Goal: Information Seeking & Learning: Learn about a topic

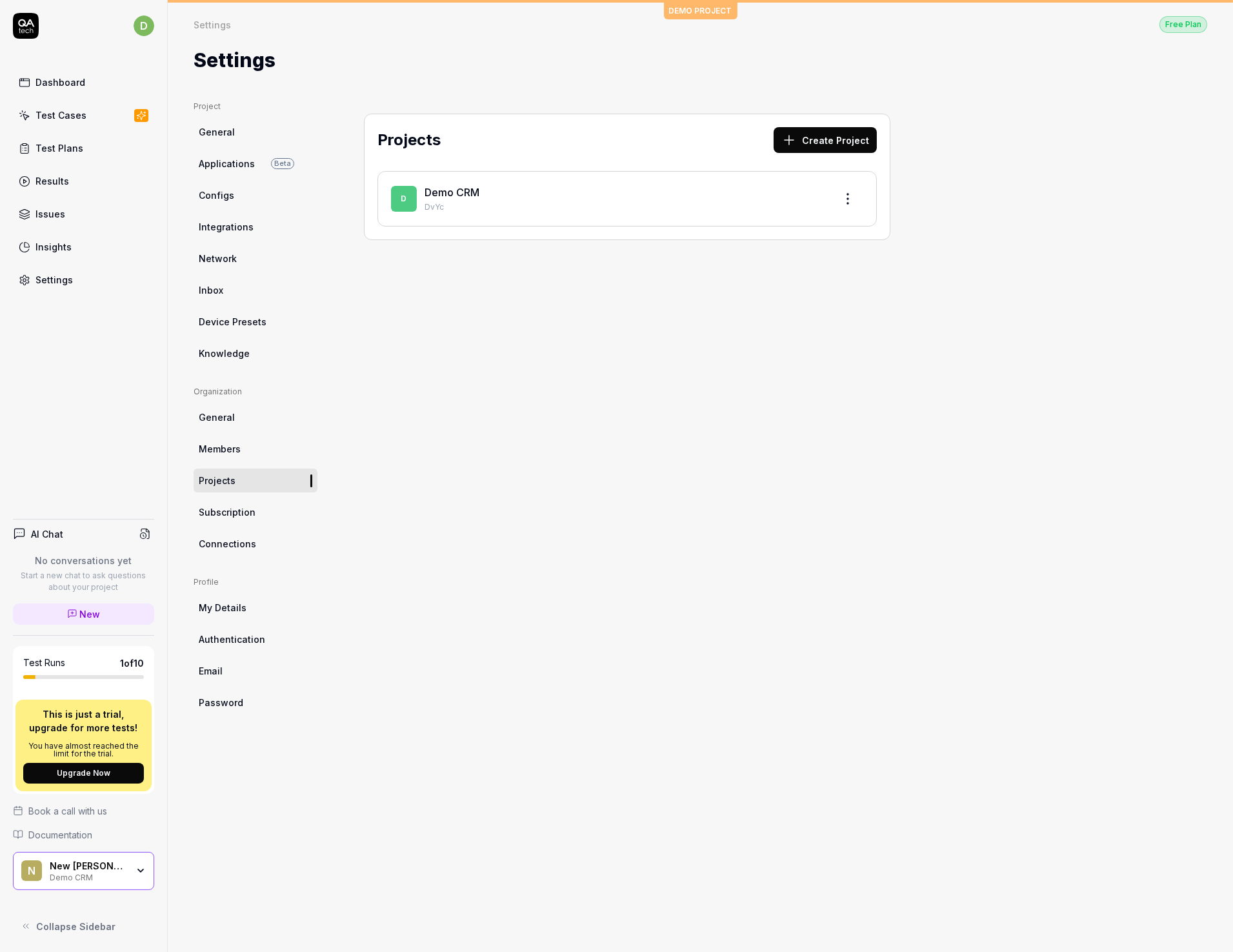
click at [60, 119] on div "Test Cases" at bounding box center [61, 115] width 51 height 13
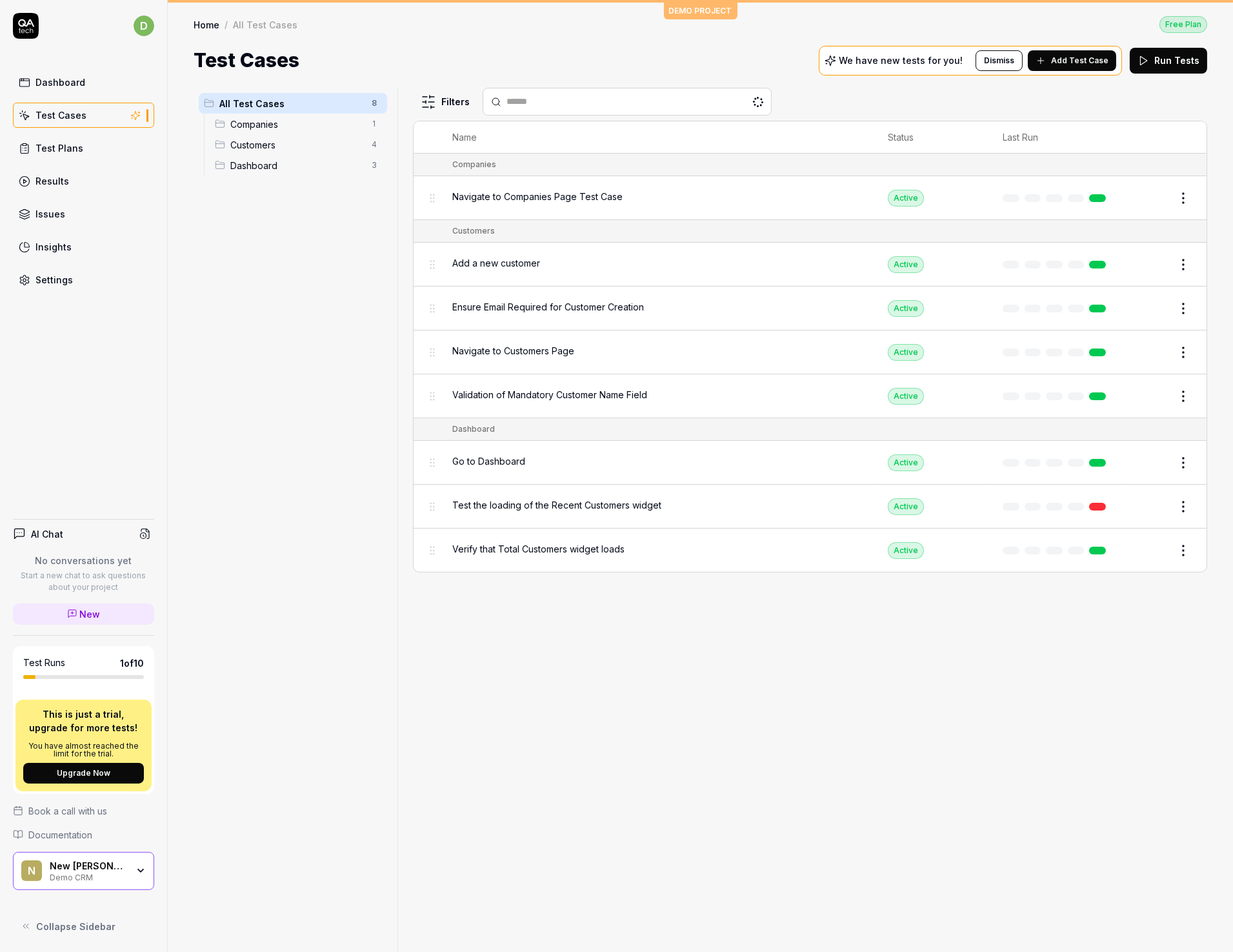
click at [55, 148] on div "Test Plans" at bounding box center [60, 148] width 48 height 13
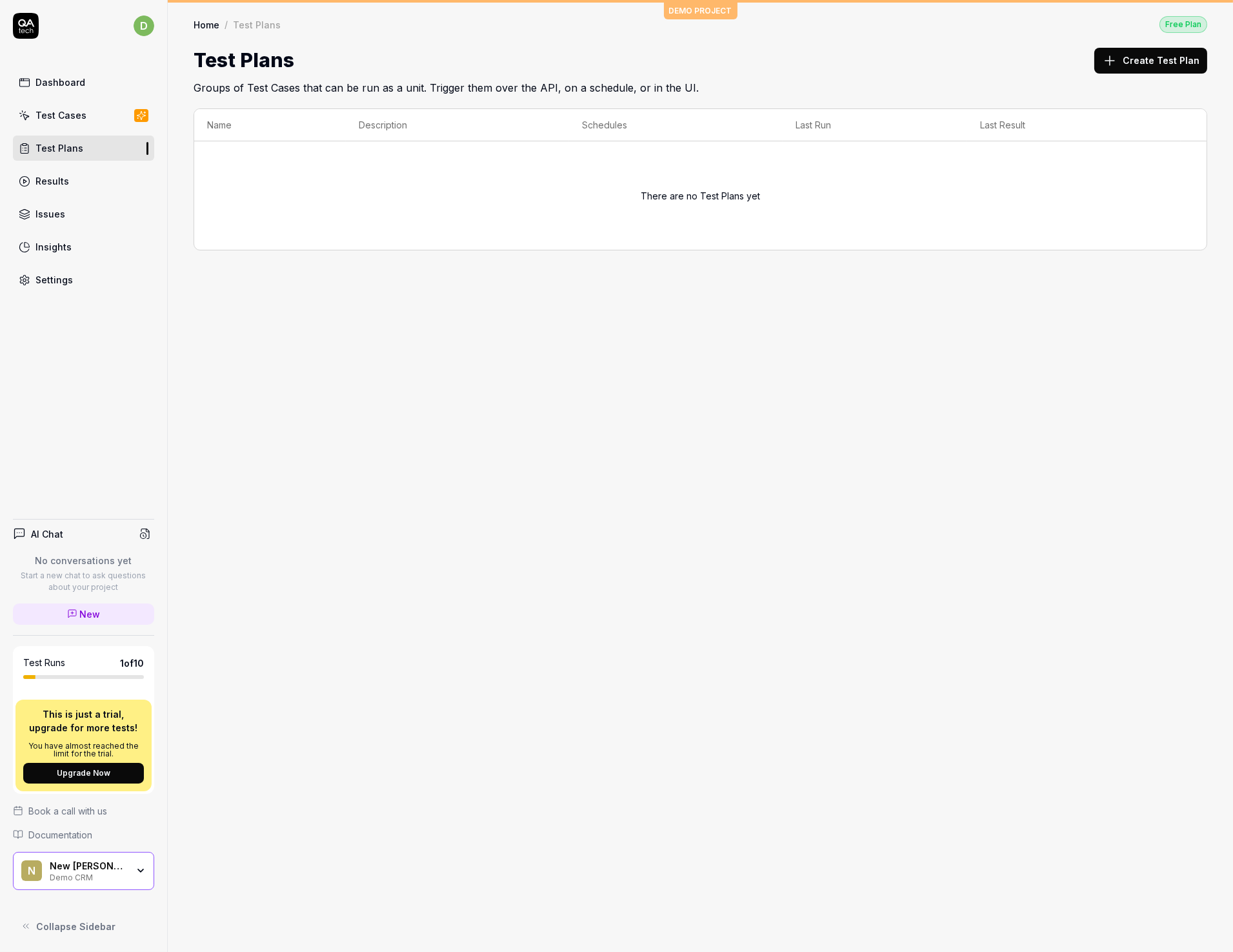
click at [72, 180] on link "Results" at bounding box center [83, 181] width 141 height 25
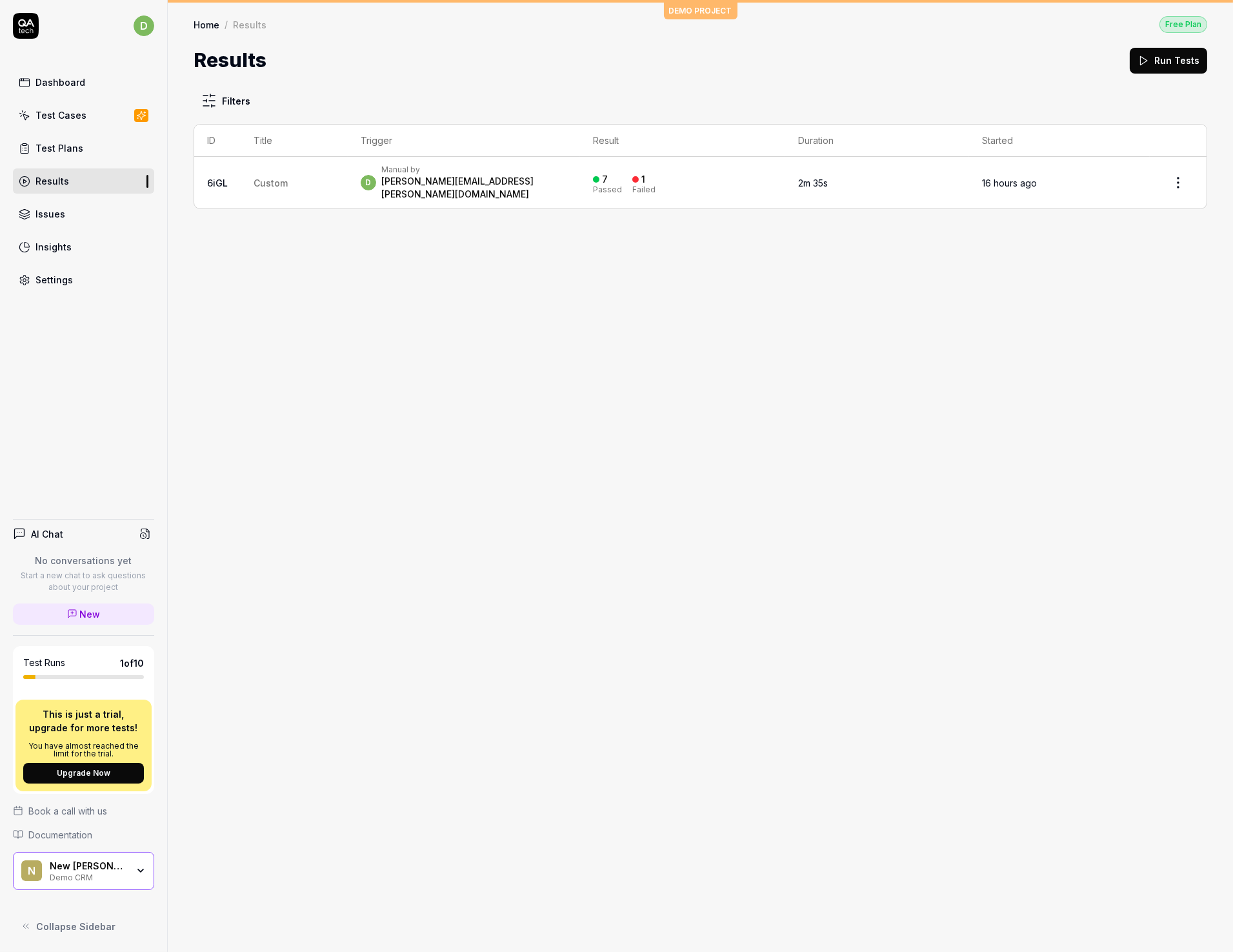
click at [297, 175] on td "Custom" at bounding box center [294, 183] width 107 height 51
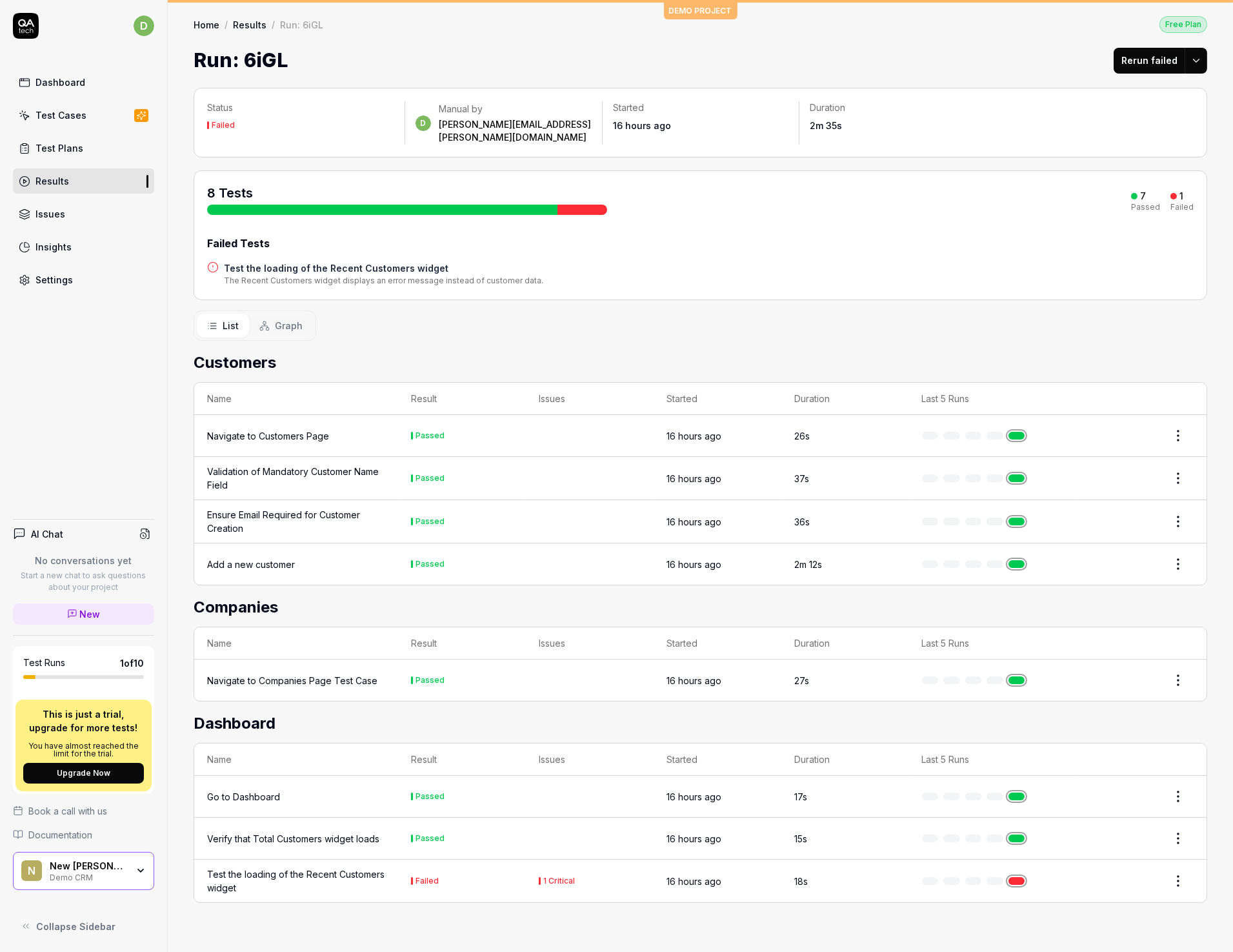
click at [359, 429] on div "Navigate to Customers Page" at bounding box center [297, 436] width 179 height 13
click at [84, 214] on link "Issues" at bounding box center [83, 214] width 141 height 25
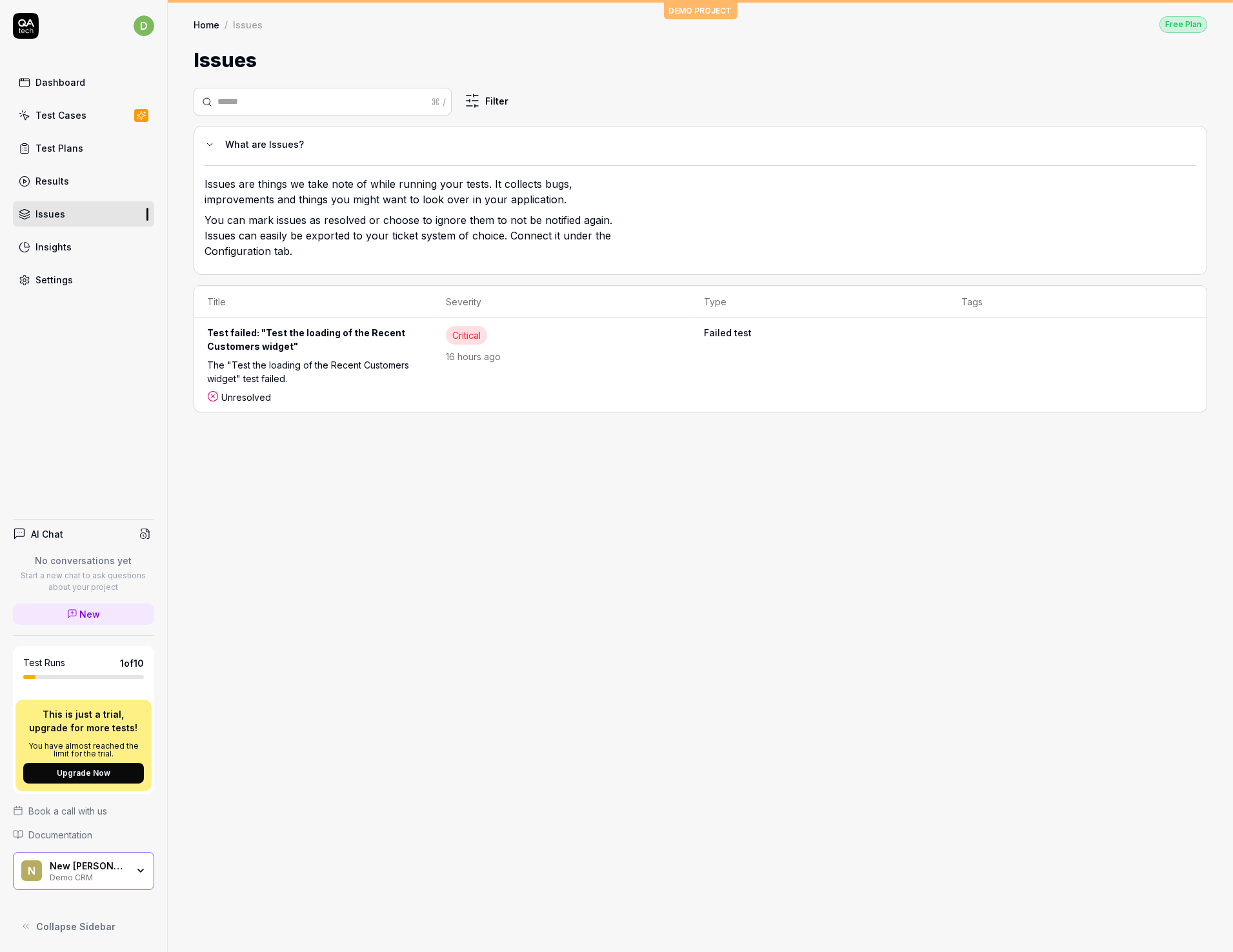
click at [43, 284] on div "Settings" at bounding box center [54, 279] width 37 height 13
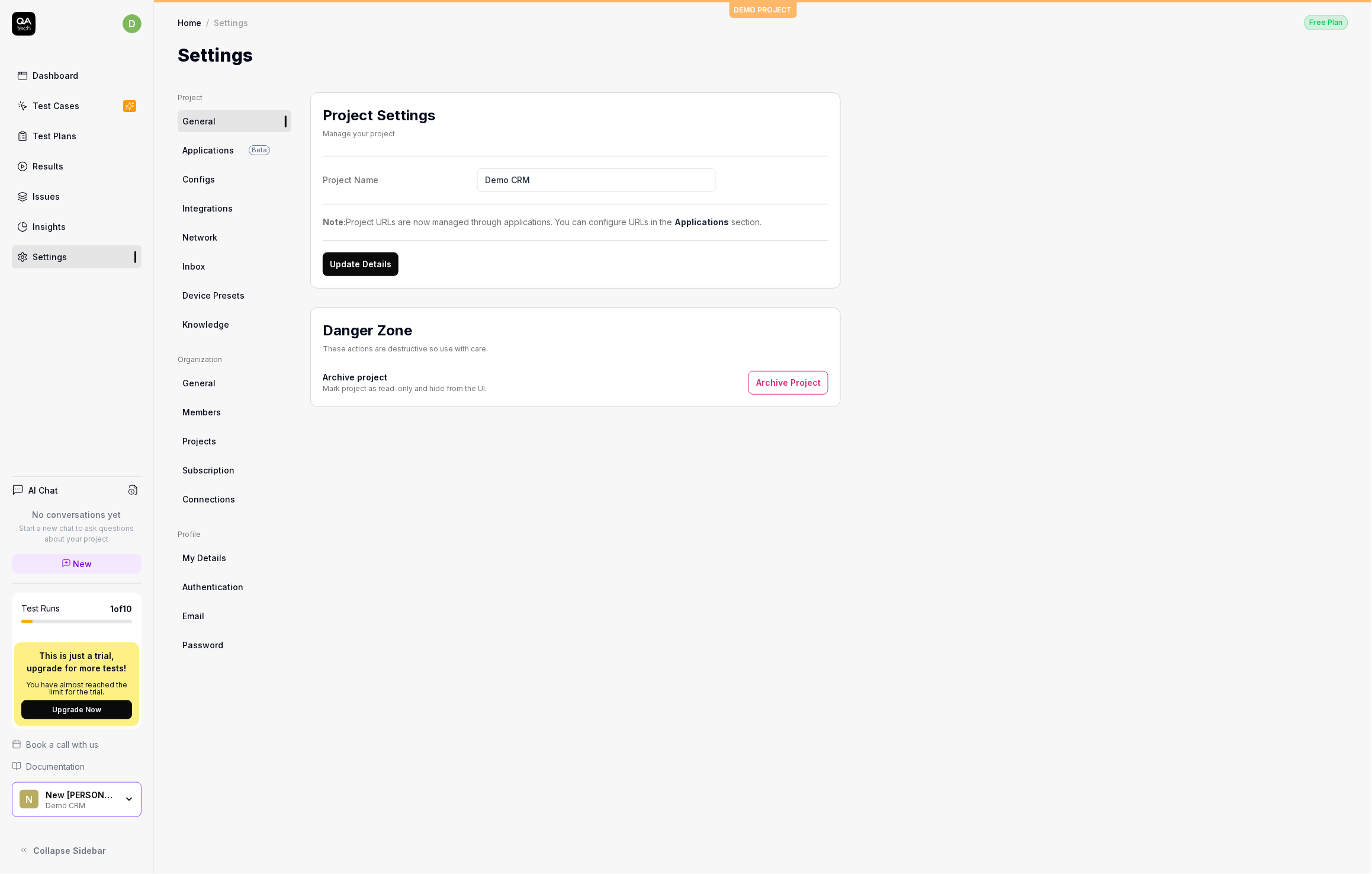
click at [52, 164] on div "Results" at bounding box center [48, 166] width 31 height 12
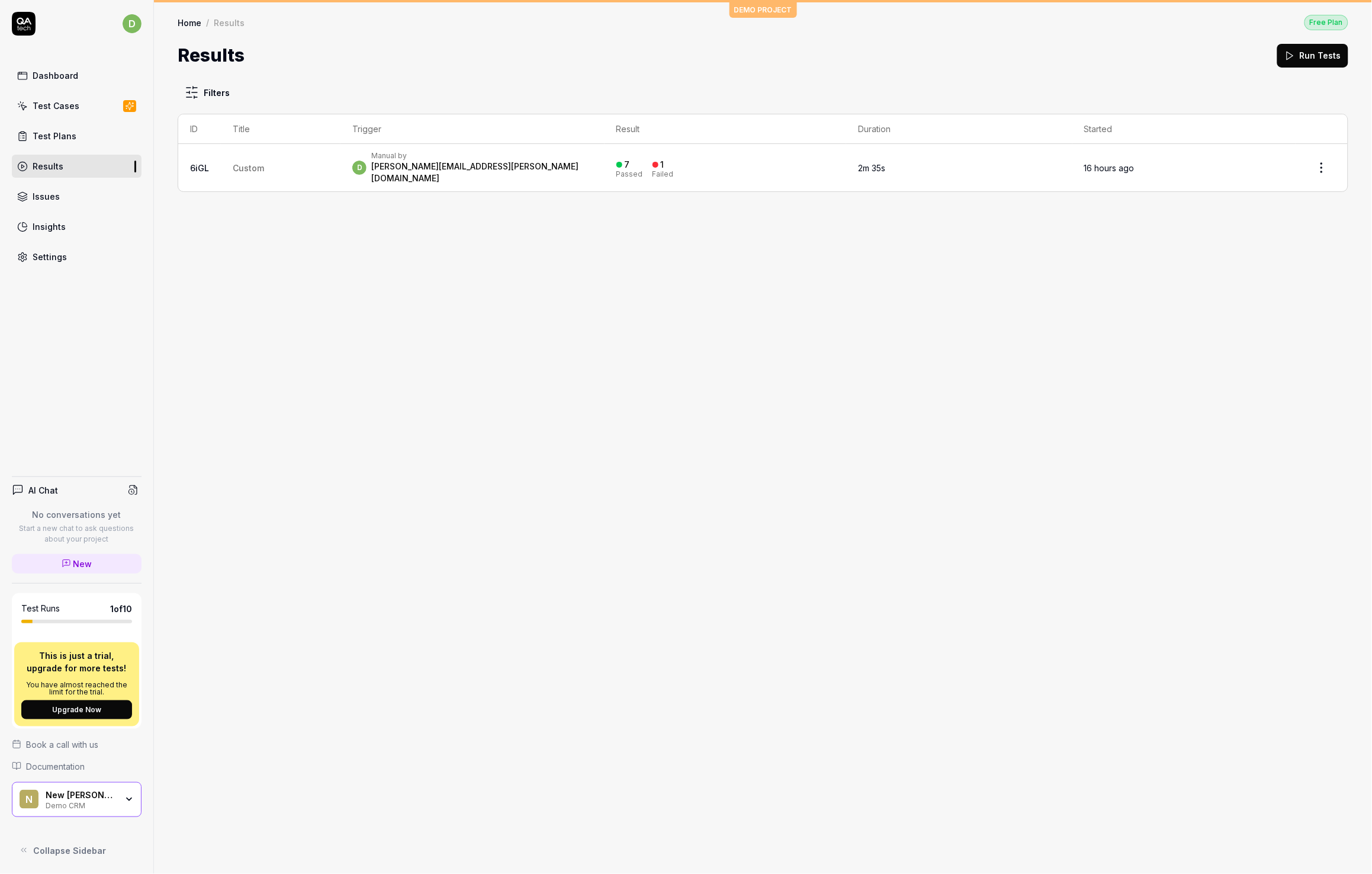
click at [569, 297] on div "Filters ID Title Trigger Result Duration Started 6iGL Custom d Manual by [PERSO…" at bounding box center [763, 471] width 1218 height 805
click at [88, 140] on link "Test Plans" at bounding box center [77, 136] width 130 height 23
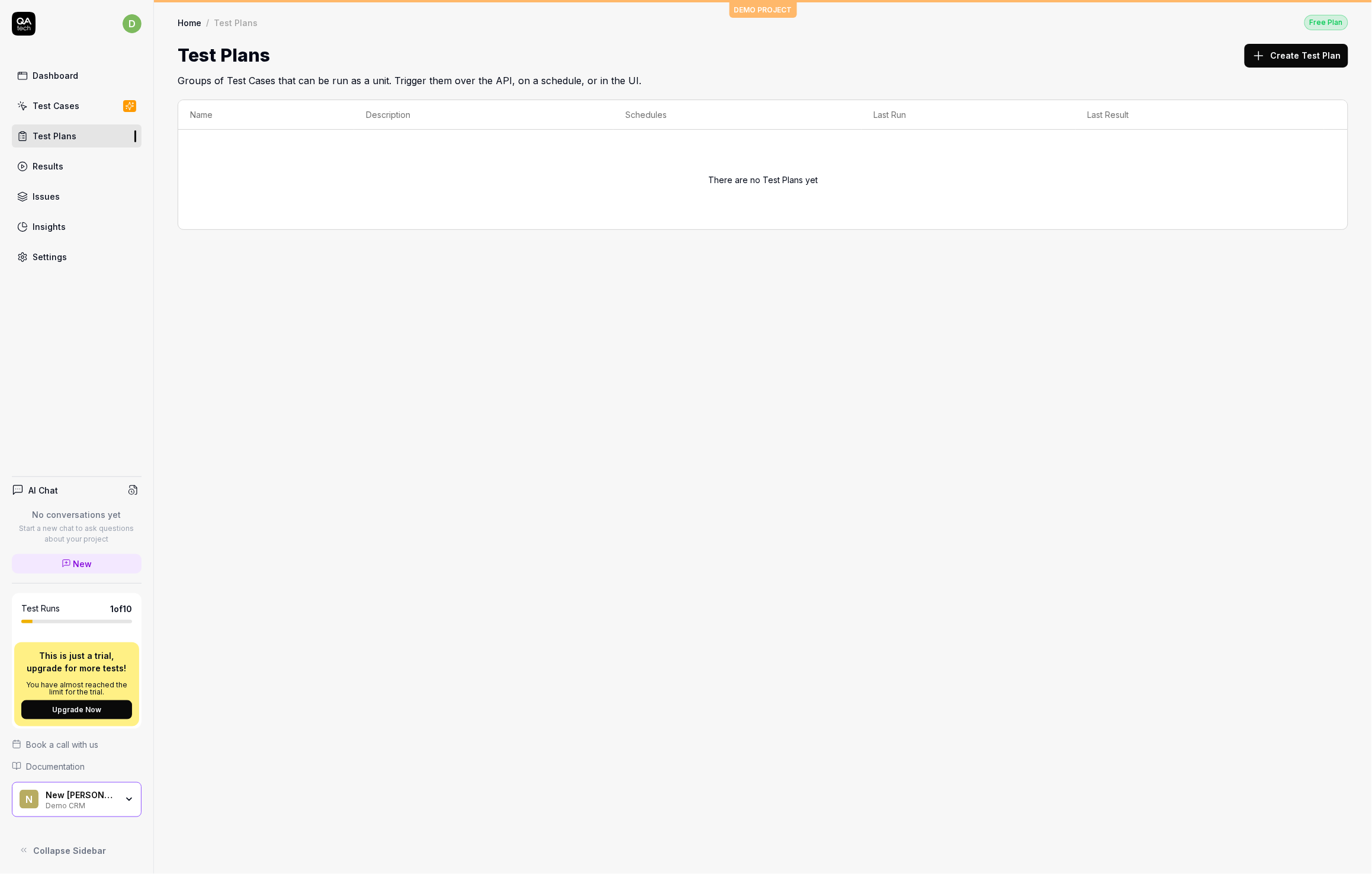
click at [74, 109] on div "Test Cases" at bounding box center [56, 105] width 47 height 12
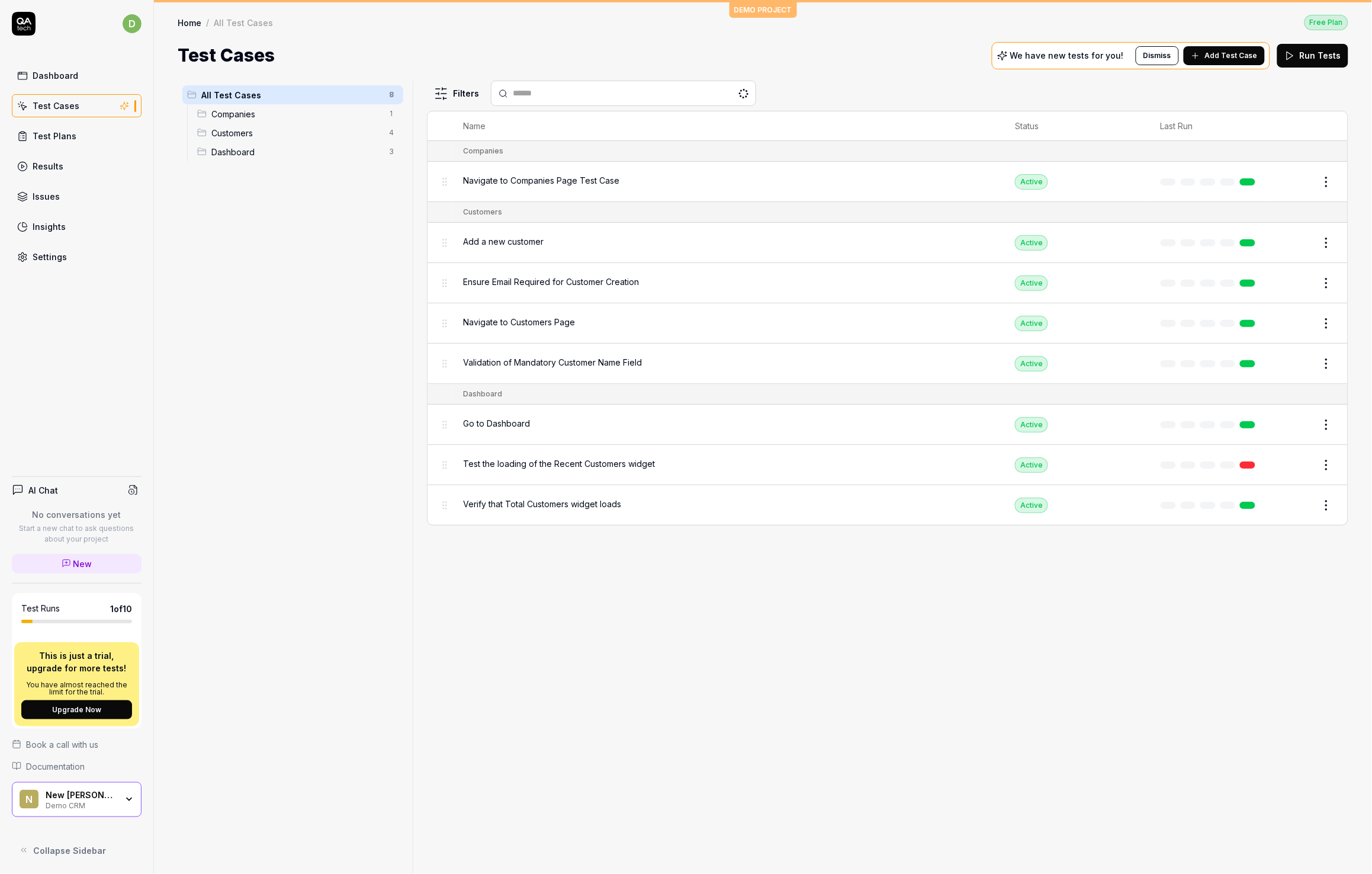
click at [80, 70] on link "Dashboard" at bounding box center [77, 75] width 130 height 23
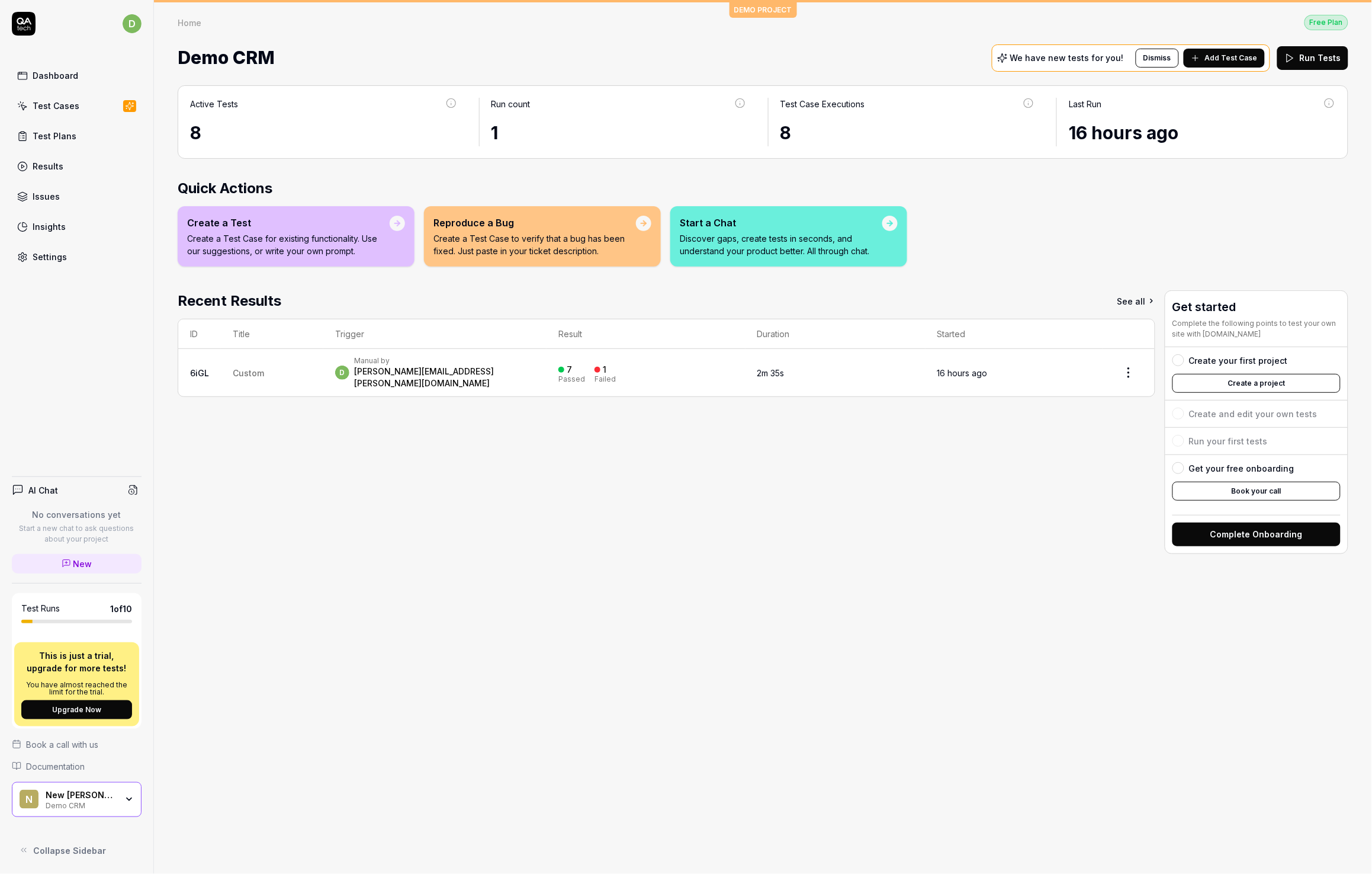
click at [61, 199] on link "Issues" at bounding box center [77, 196] width 130 height 23
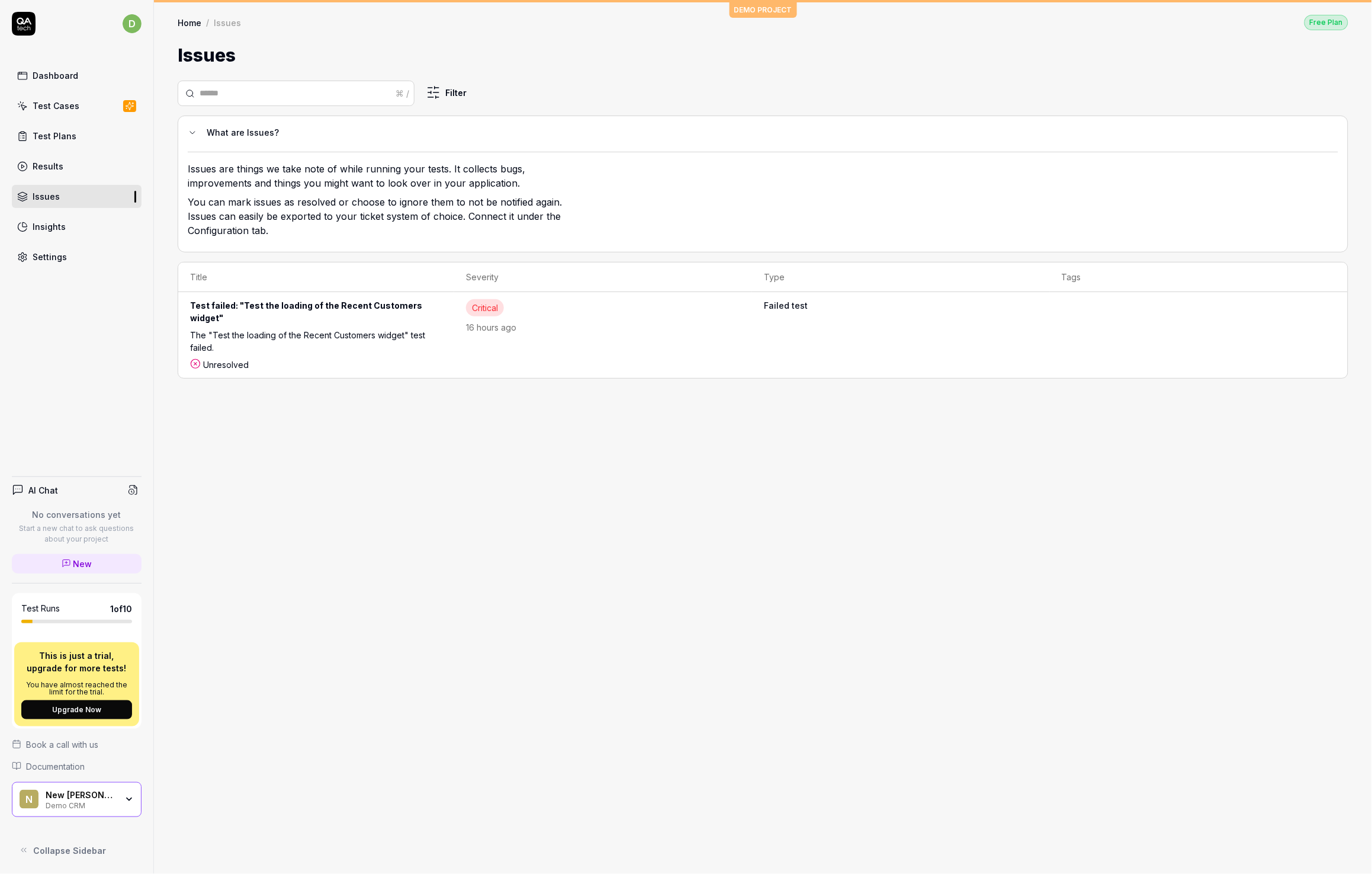
click at [55, 257] on div "Settings" at bounding box center [49, 256] width 34 height 12
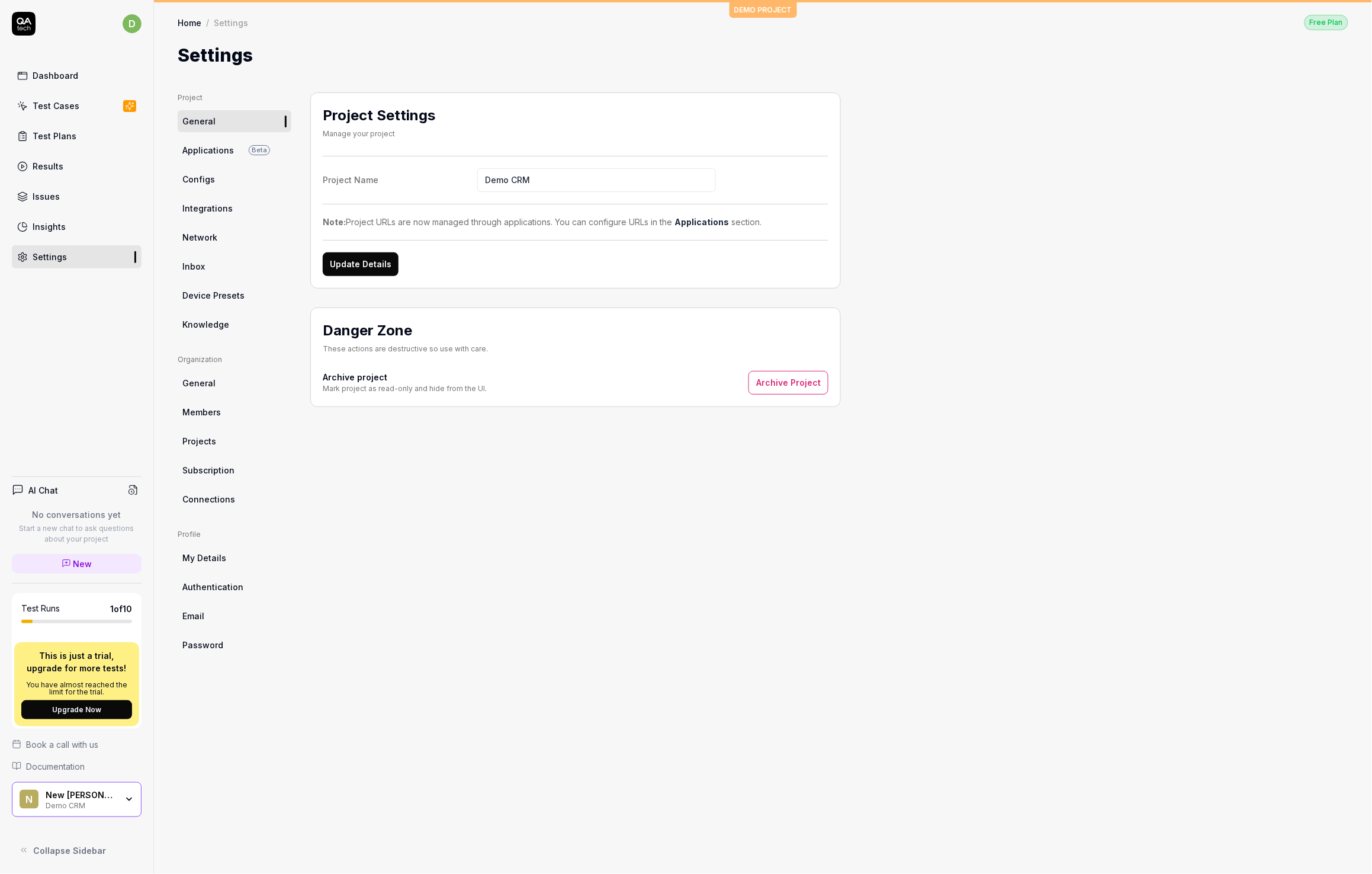
click at [206, 184] on span "Configs" at bounding box center [199, 179] width 33 height 12
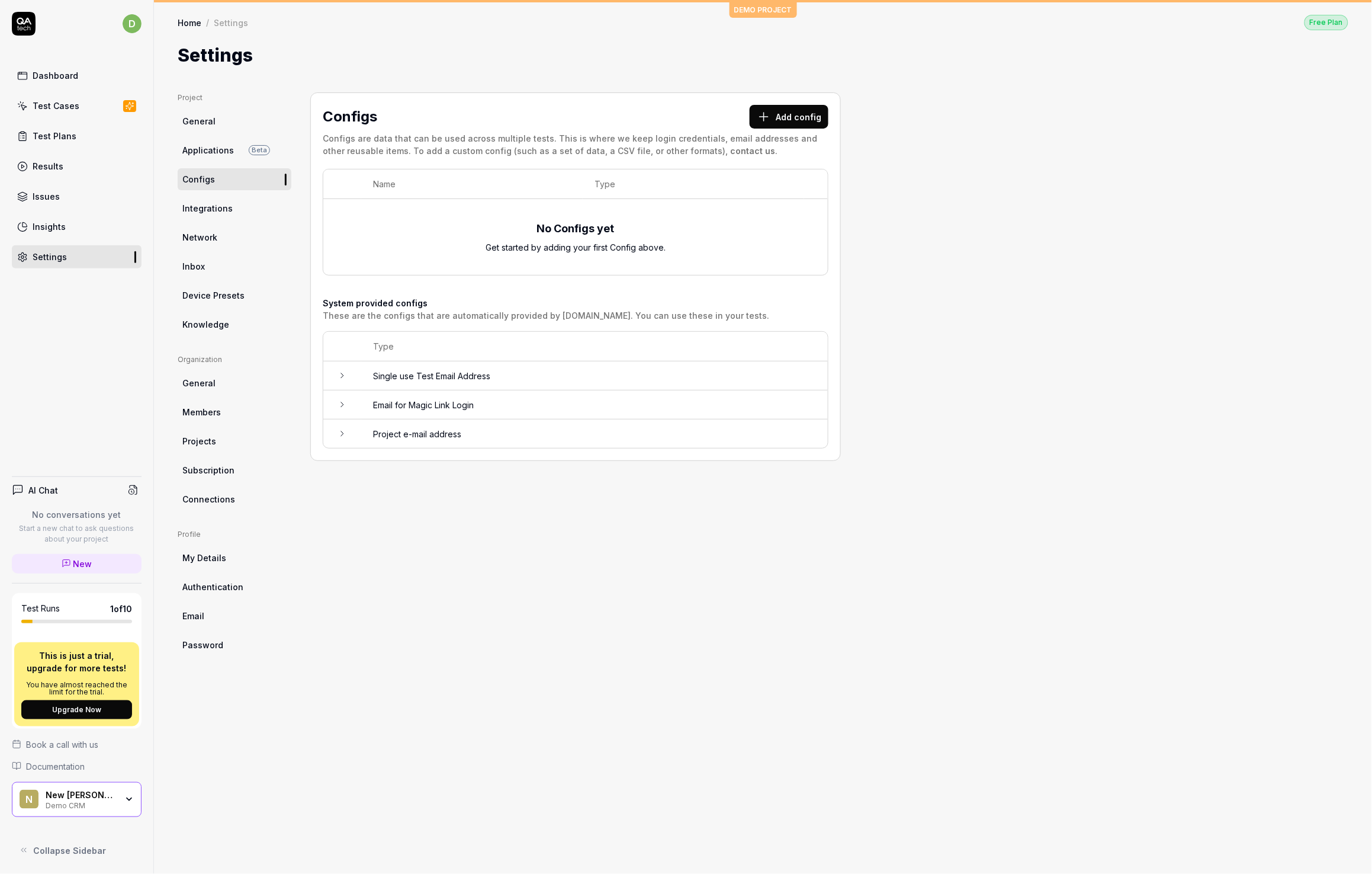
click at [93, 74] on link "Dashboard" at bounding box center [77, 75] width 130 height 23
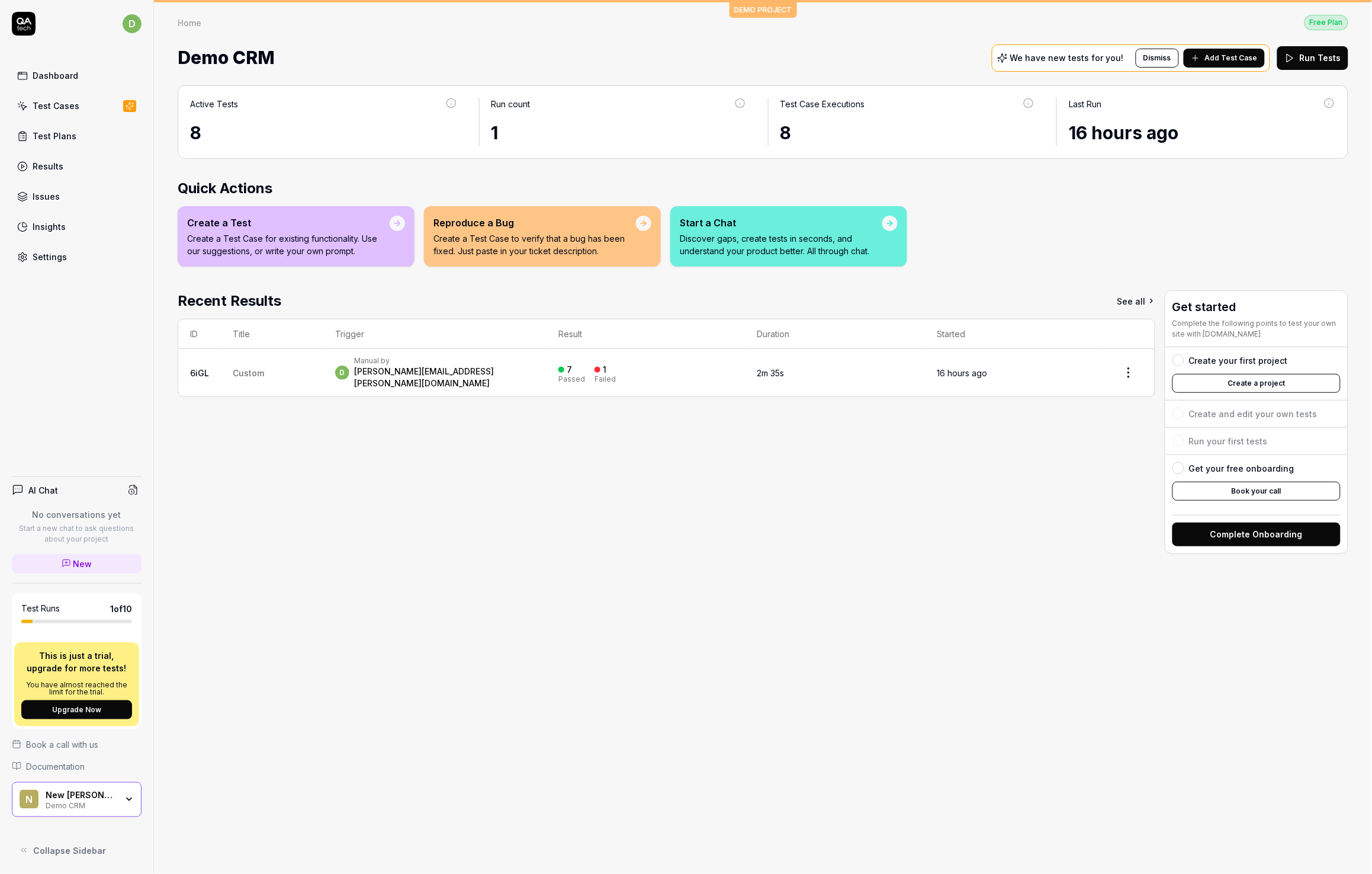
click at [270, 368] on td "Custom" at bounding box center [272, 373] width 102 height 47
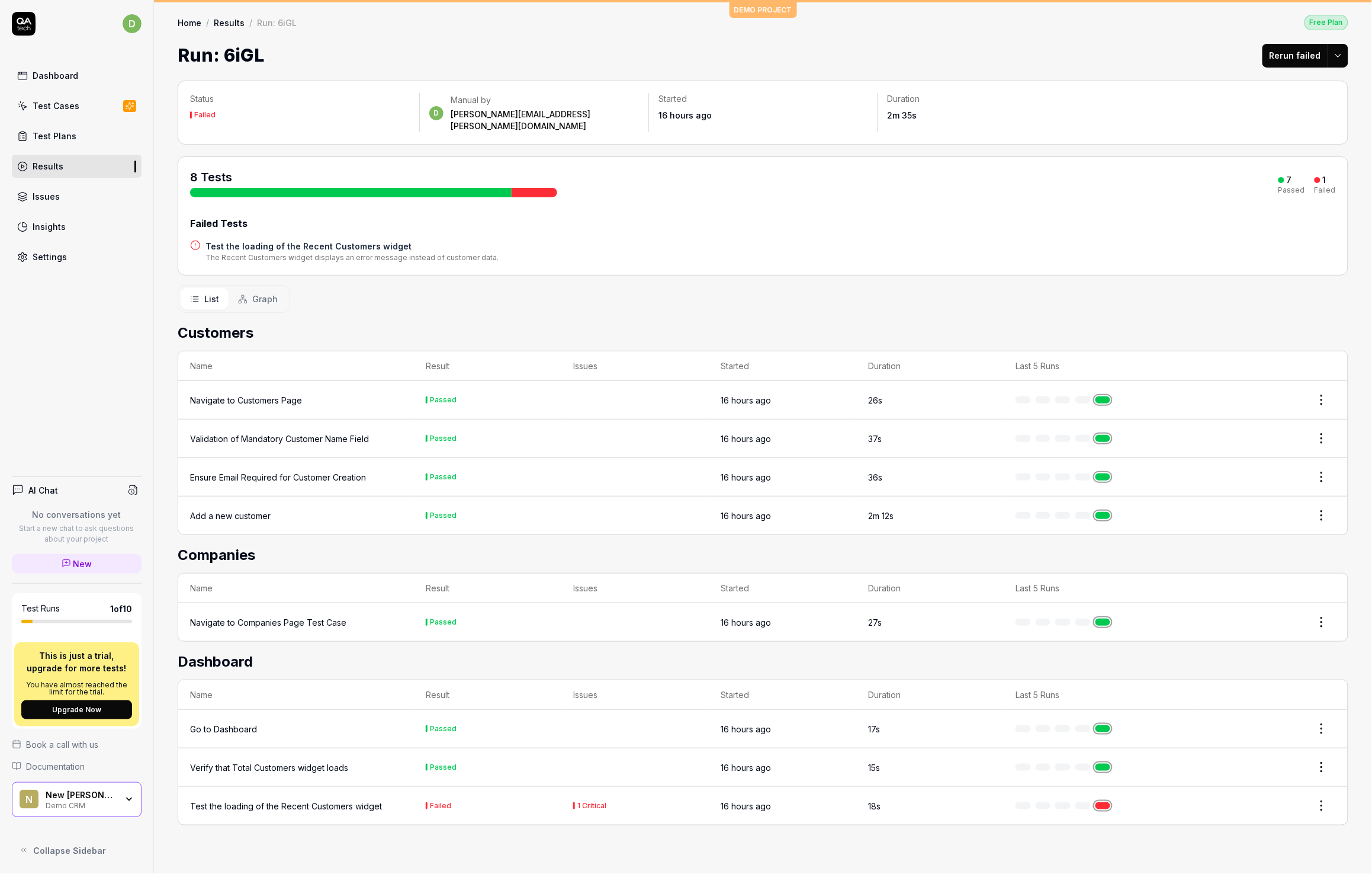
click at [353, 394] on div "Navigate to Customers Page" at bounding box center [297, 400] width 212 height 12
click at [1317, 385] on html "d Dashboard Test Cases Test Plans Results Issues Insights Settings AI Chat No c…" at bounding box center [686, 437] width 1372 height 874
click at [553, 307] on html "d Dashboard Test Cases Test Plans Results Issues Insights Settings AI Chat No c…" at bounding box center [686, 437] width 1372 height 874
click at [315, 394] on div "Navigate to Customers Page" at bounding box center [297, 400] width 212 height 12
click at [300, 616] on div "Navigate to Companies Page Test Case" at bounding box center [268, 622] width 156 height 12
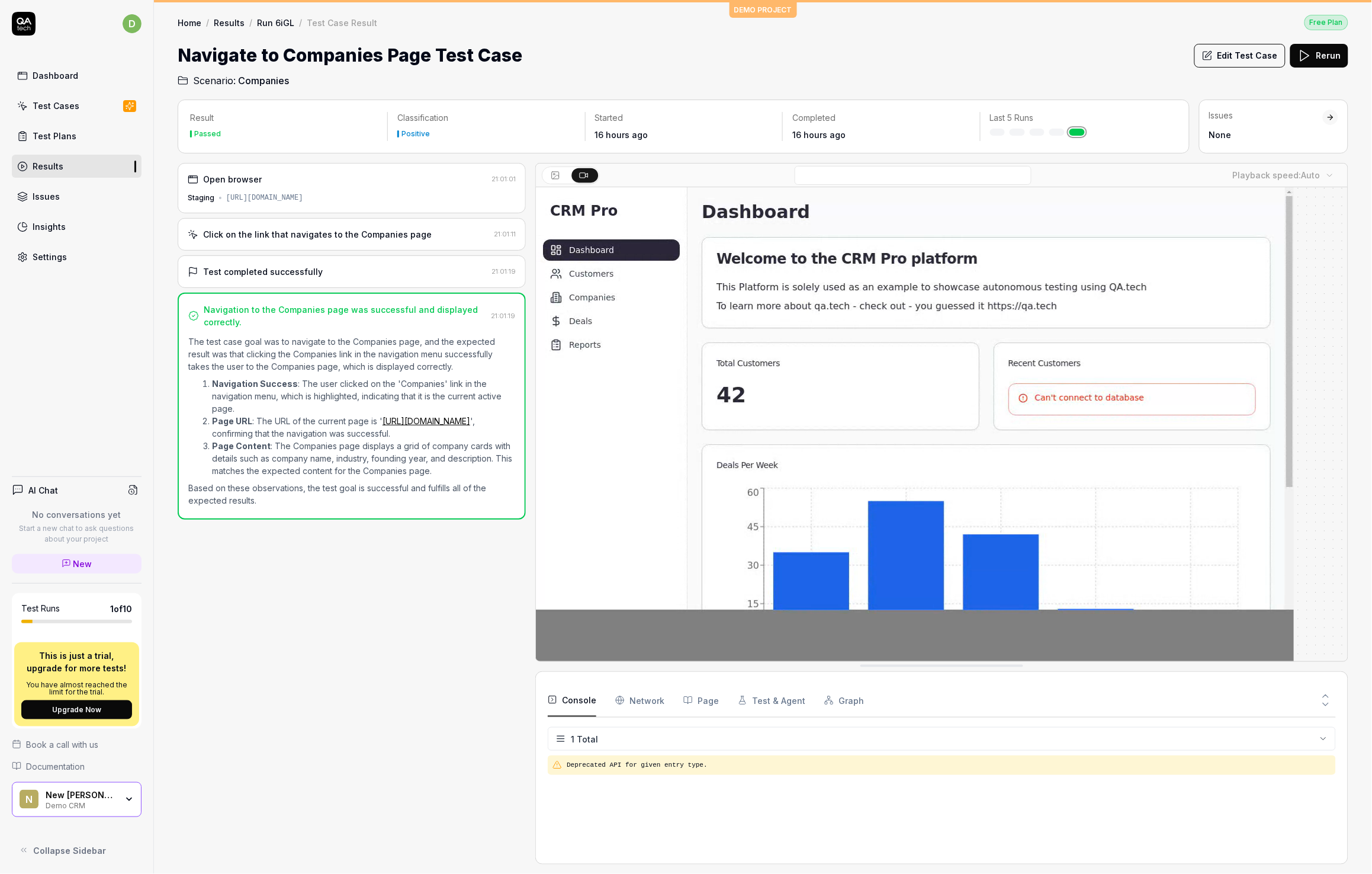
click at [641, 702] on Requests "Network" at bounding box center [639, 700] width 49 height 33
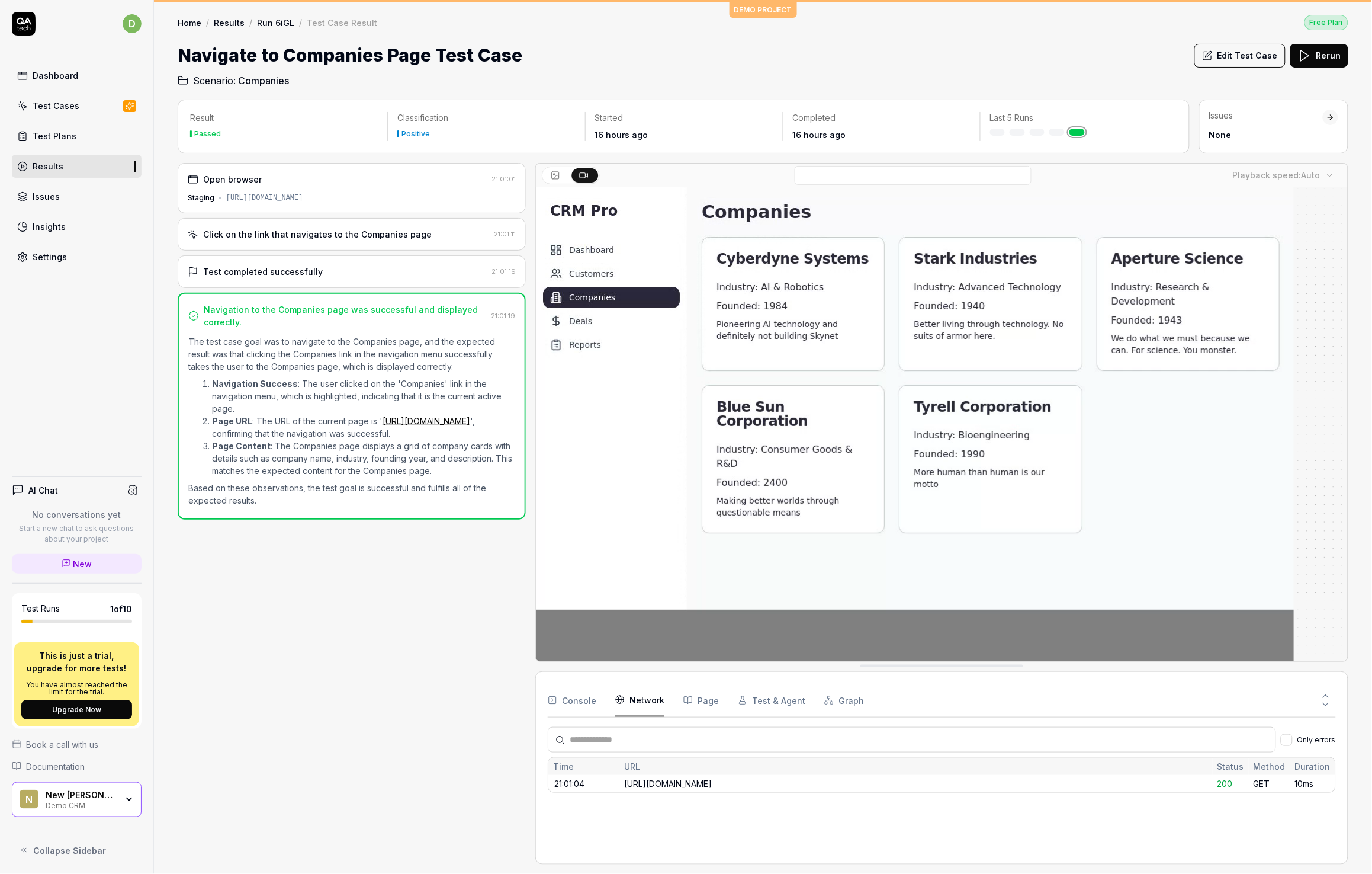
click at [738, 702] on icon "button" at bounding box center [743, 700] width 9 height 9
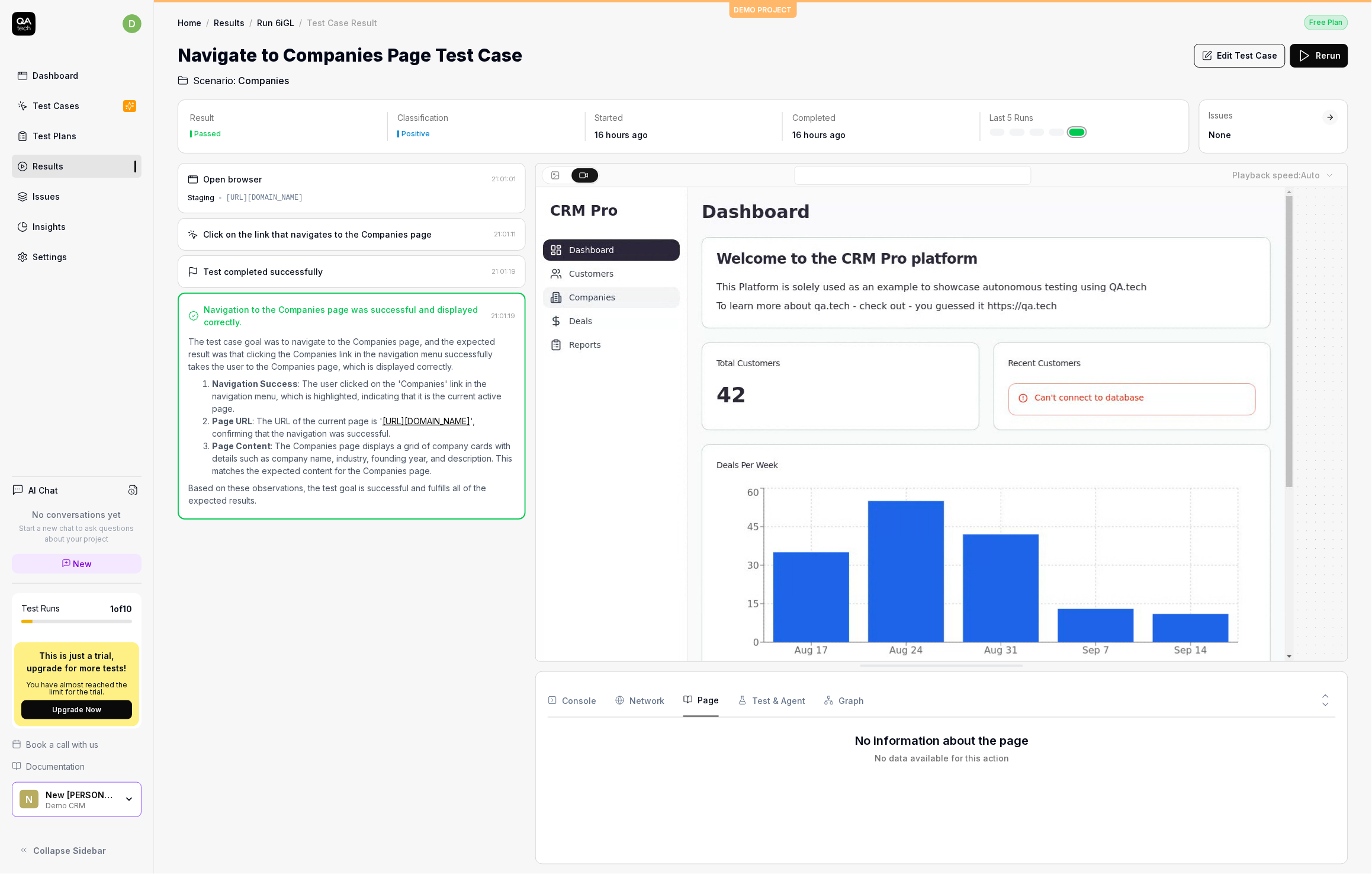
click at [697, 703] on button "Page" at bounding box center [701, 700] width 36 height 33
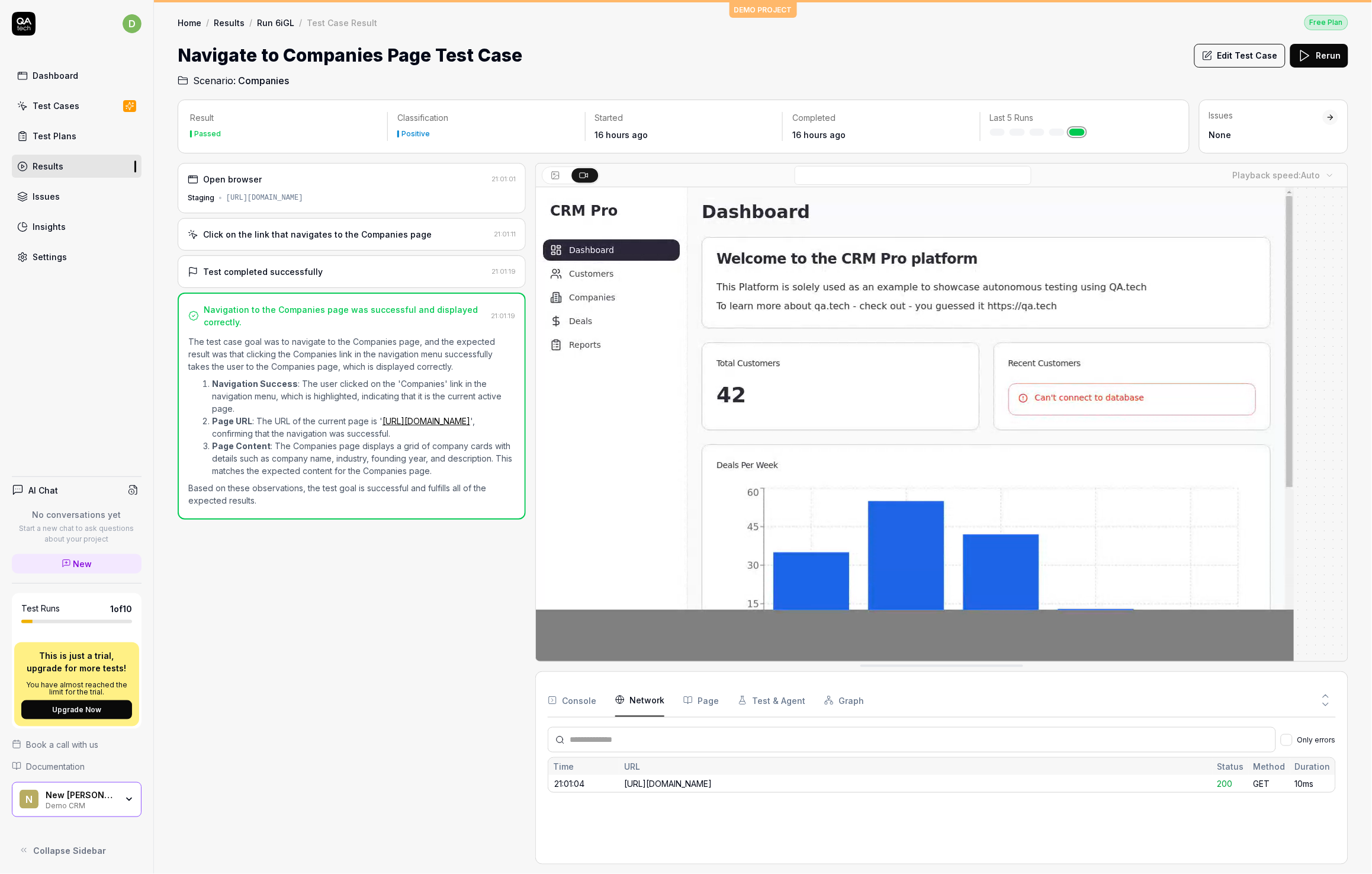
click at [645, 706] on Requests "Network" at bounding box center [639, 700] width 49 height 33
click at [567, 699] on button "Console" at bounding box center [572, 700] width 49 height 33
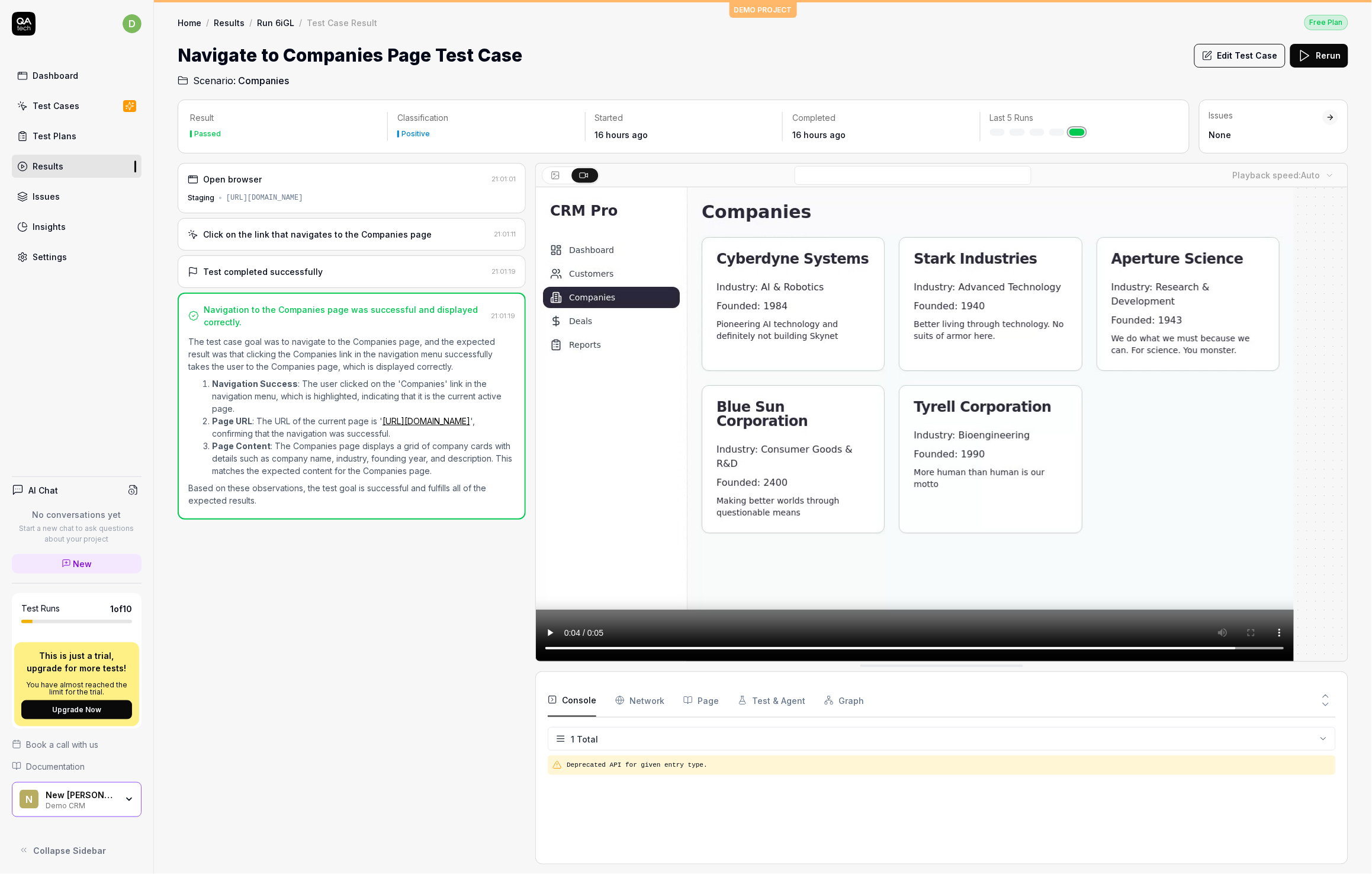
click at [638, 694] on Requests "Network" at bounding box center [639, 700] width 49 height 33
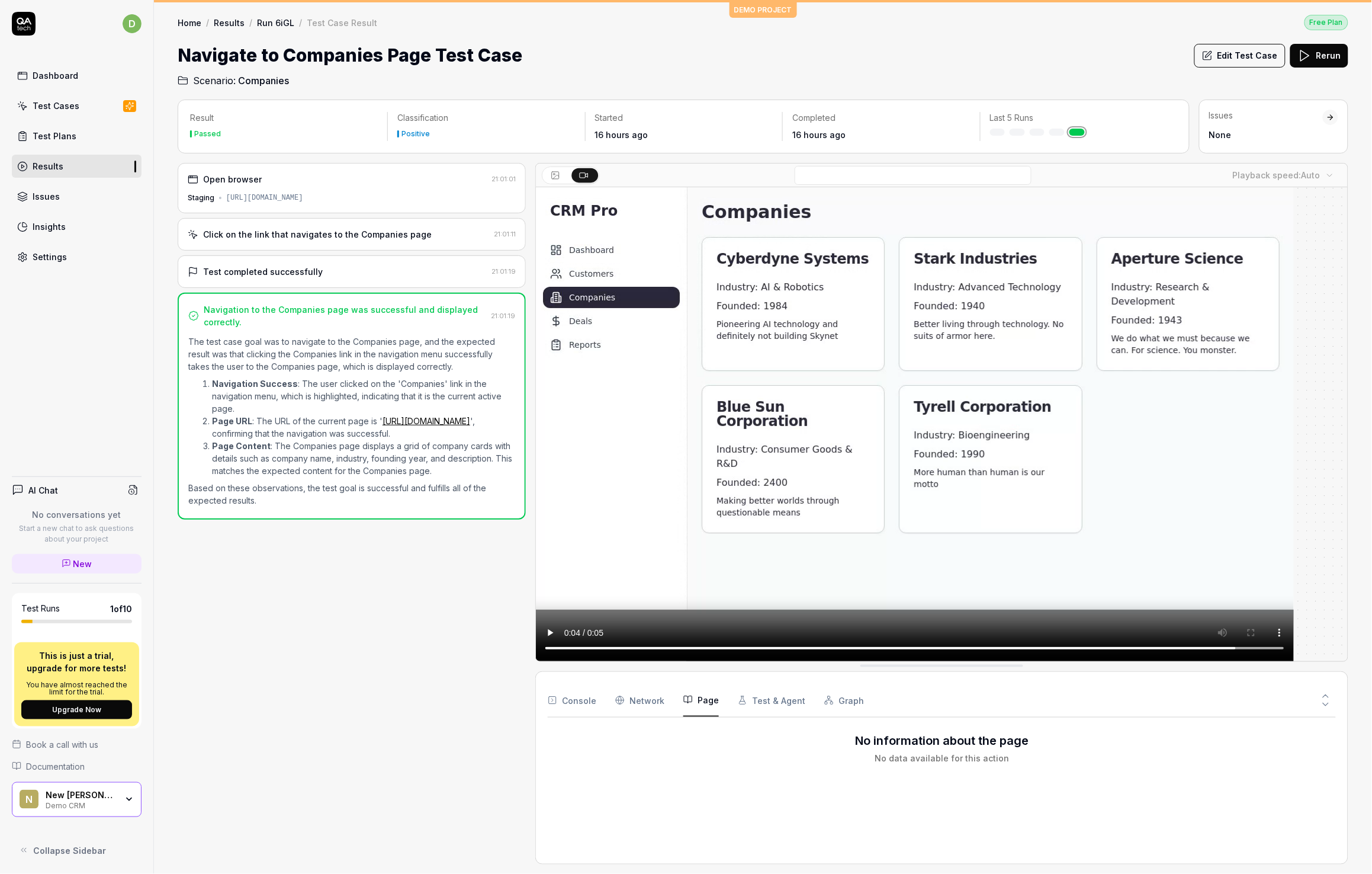
click at [699, 703] on button "Page" at bounding box center [701, 700] width 36 height 33
click at [751, 708] on button "Test & Agent" at bounding box center [771, 700] width 68 height 33
click at [840, 703] on button "Graph" at bounding box center [844, 700] width 39 height 33
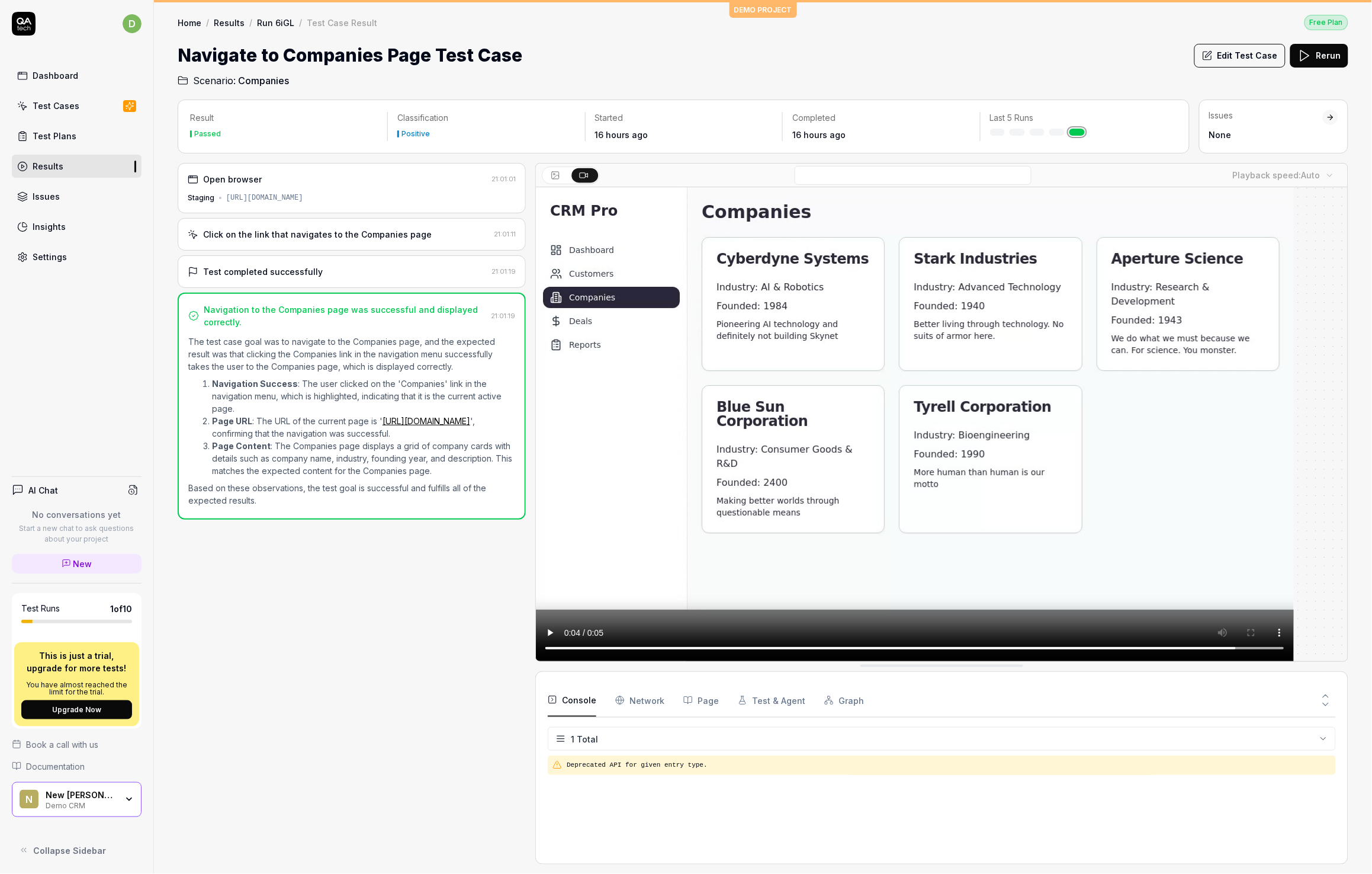
click at [583, 700] on button "Console" at bounding box center [572, 700] width 49 height 33
click at [562, 165] on div "Playback speed: Auto" at bounding box center [942, 175] width 812 height 24
click at [559, 169] on button at bounding box center [557, 175] width 26 height 14
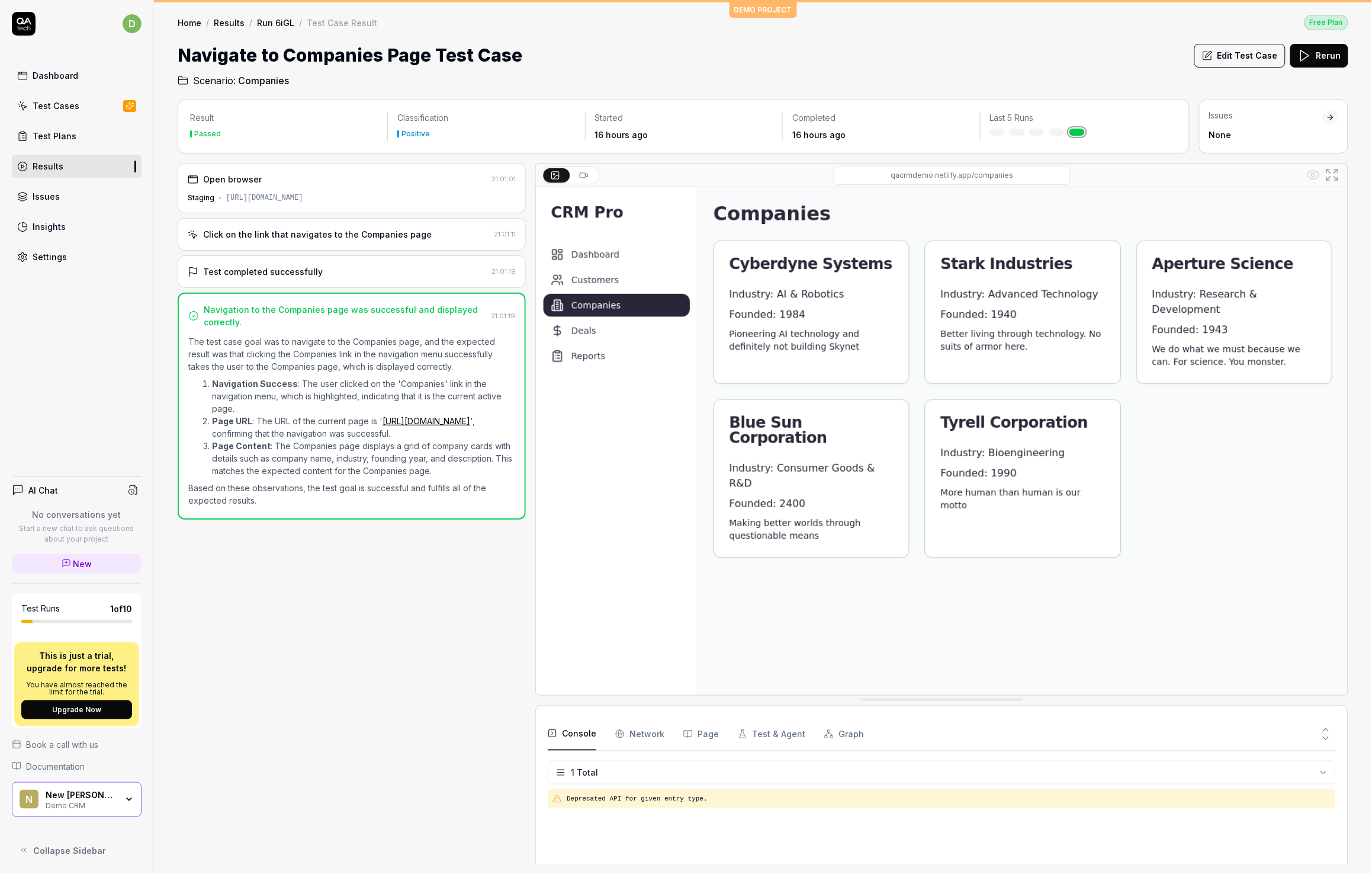
click at [582, 174] on icon at bounding box center [584, 175] width 9 height 9
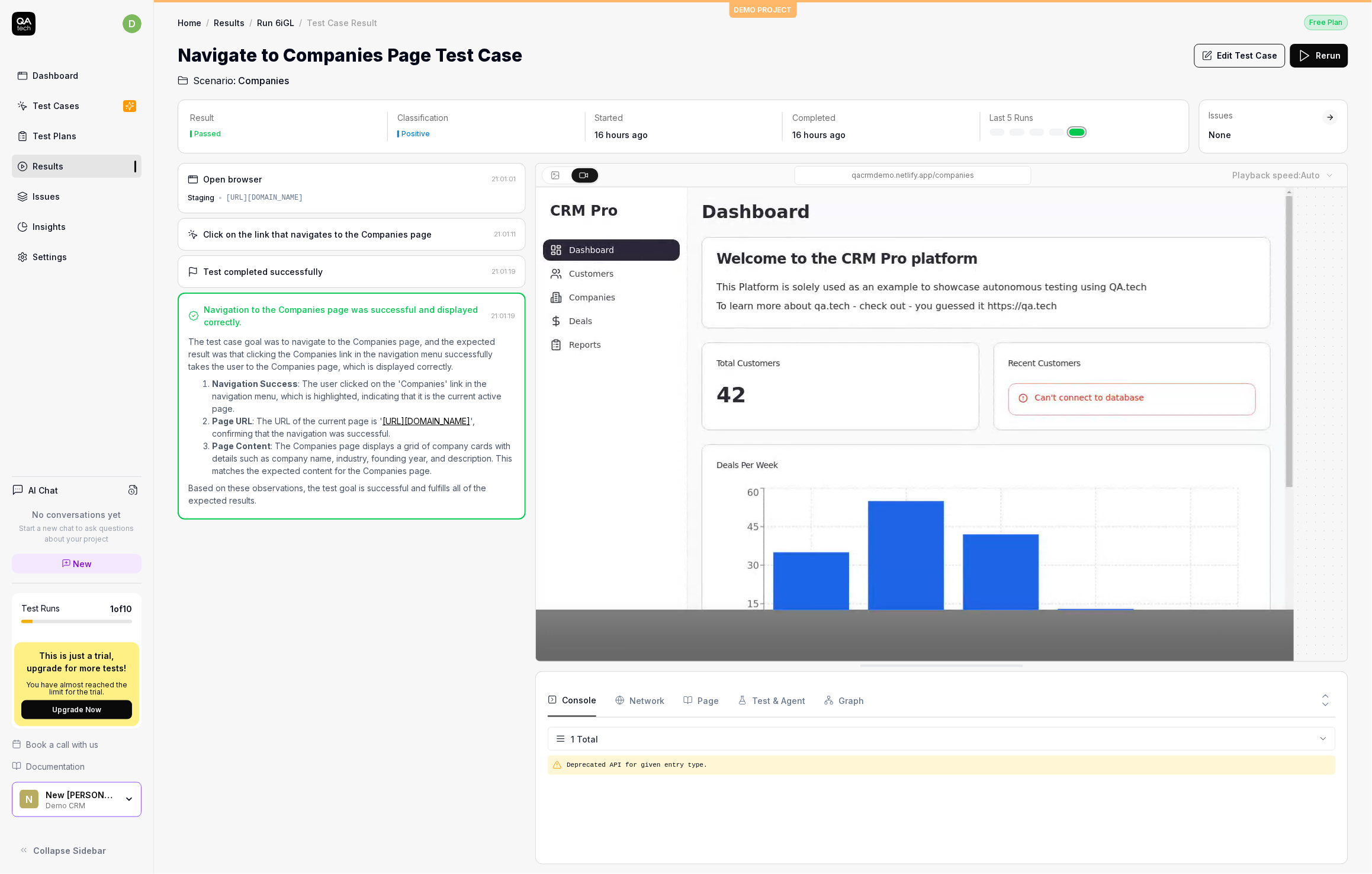
click at [641, 705] on Requests "Network" at bounding box center [639, 700] width 49 height 33
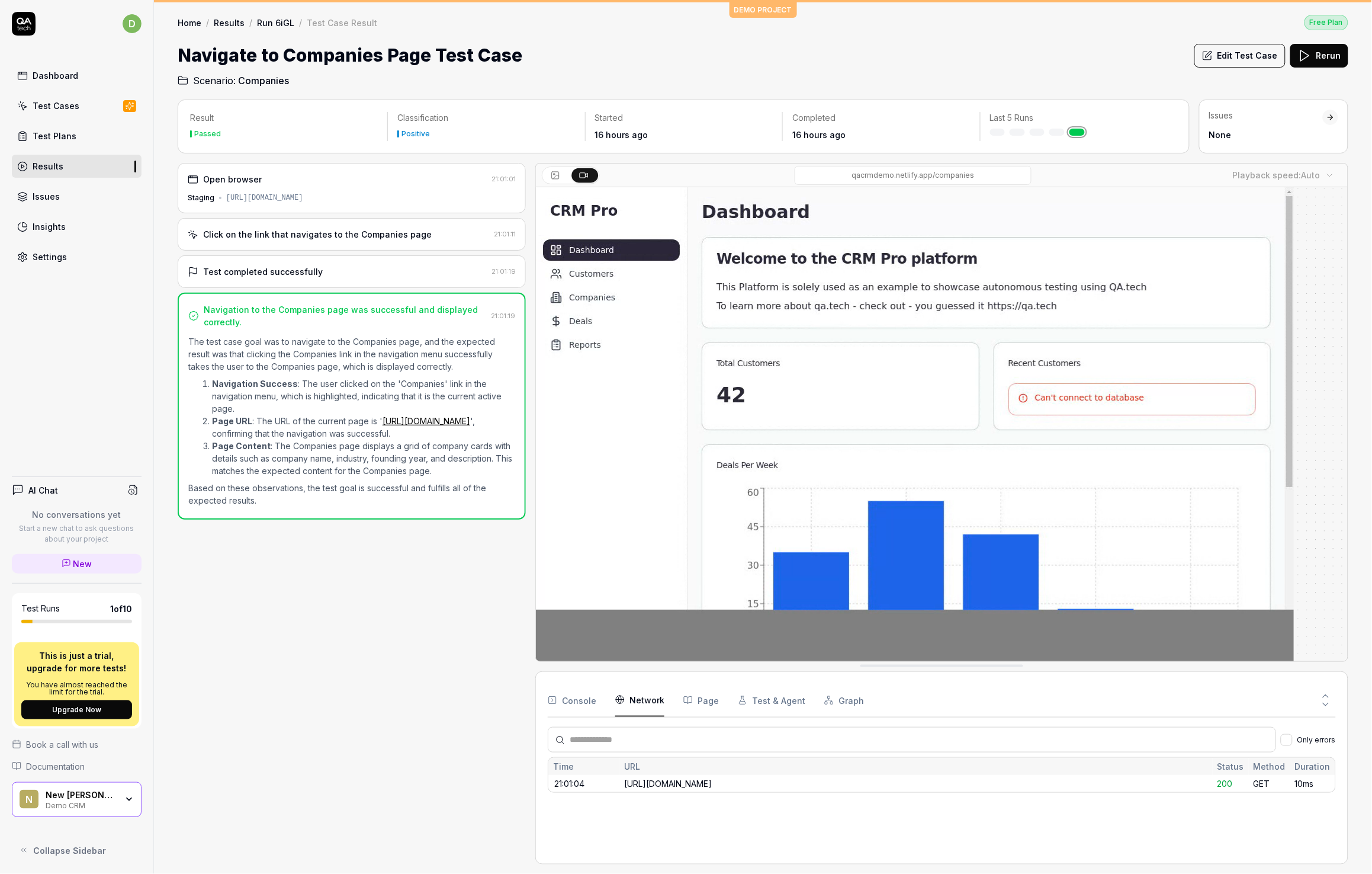
click at [315, 228] on div "Click on the link that navigates to the Companies page" at bounding box center [317, 234] width 228 height 12
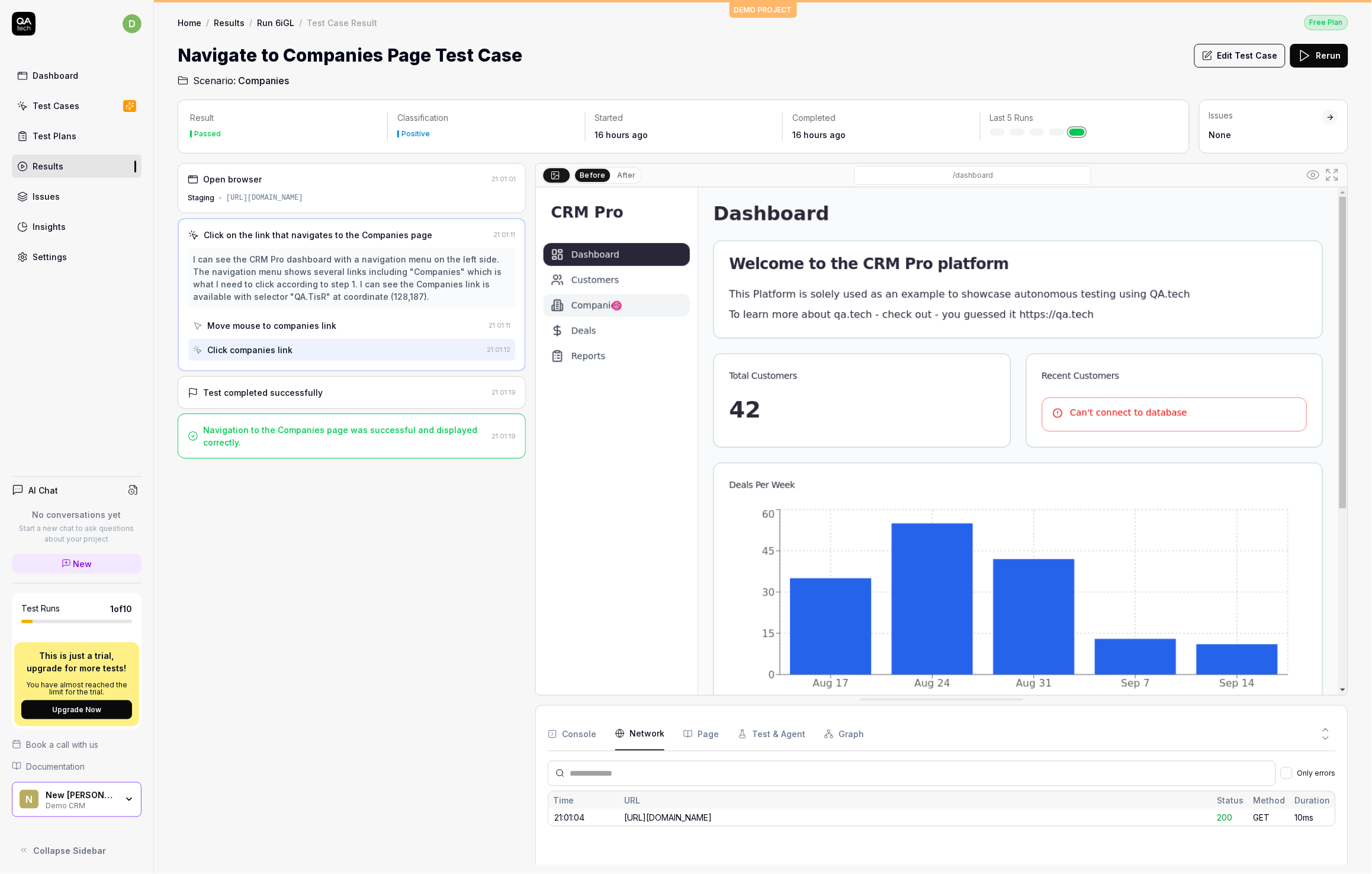
click at [334, 181] on div "Open browser" at bounding box center [338, 179] width 299 height 12
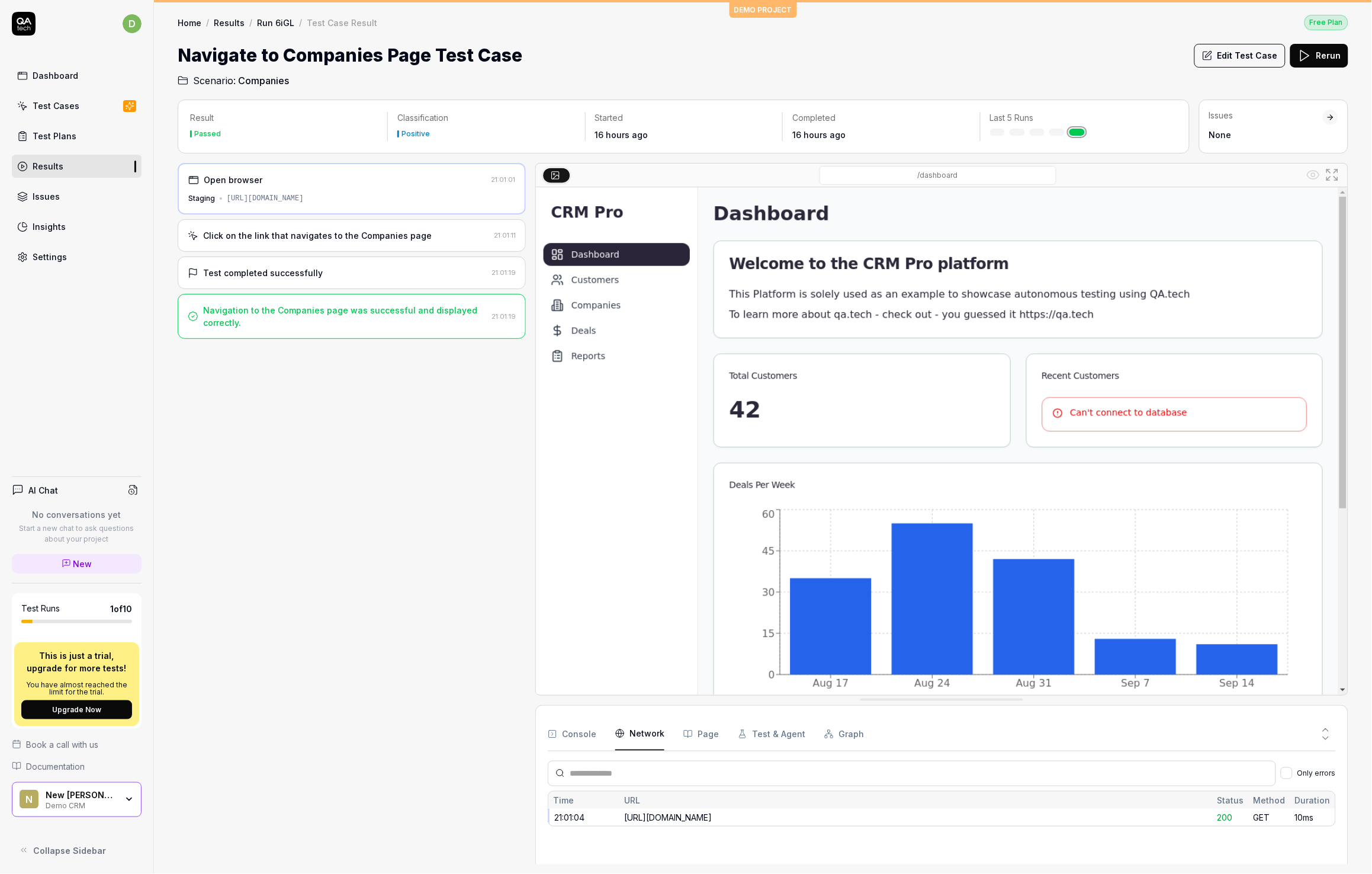
click at [48, 228] on div "Insights" at bounding box center [49, 226] width 33 height 12
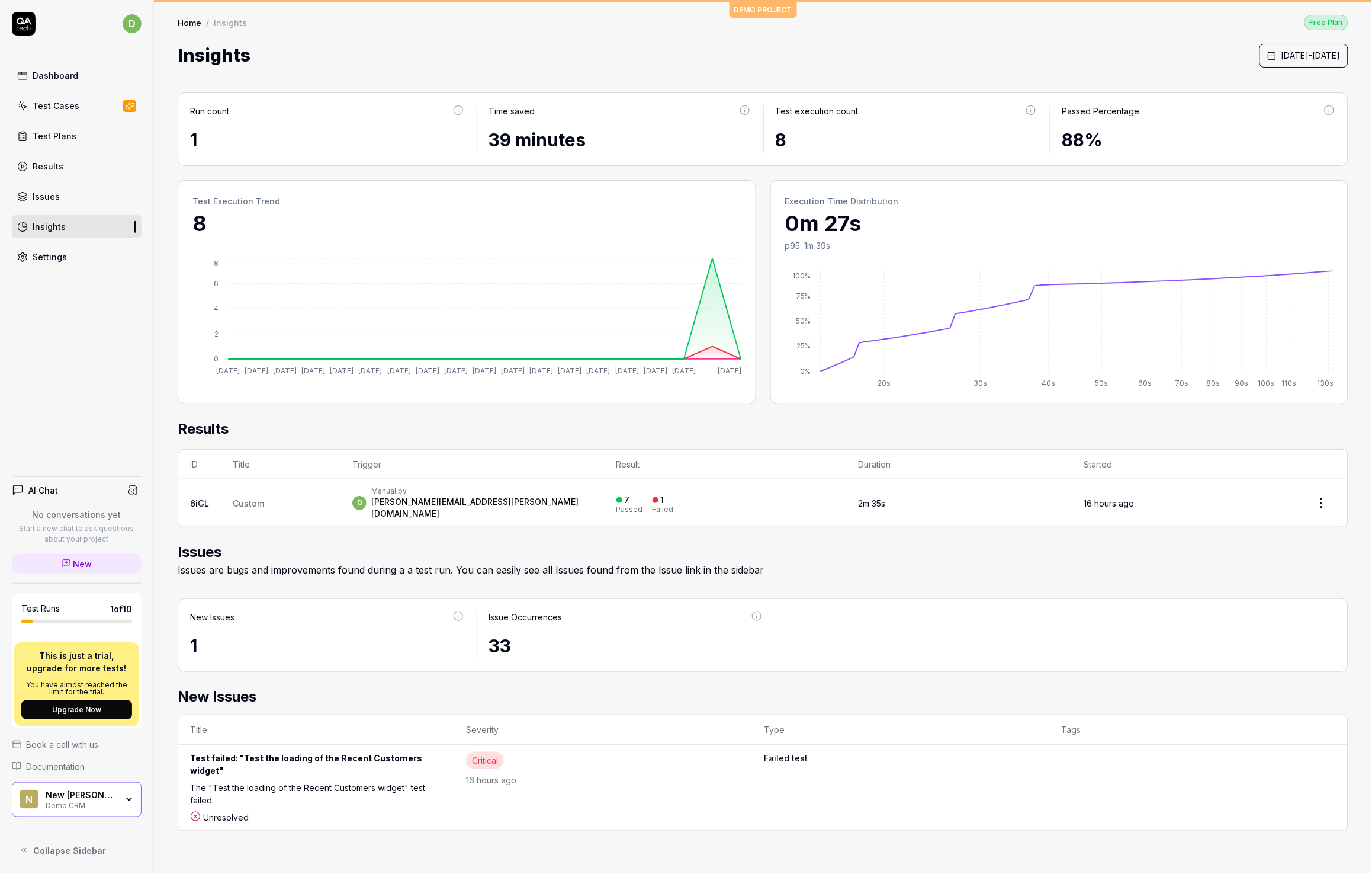
click at [99, 339] on div "d Dashboard Test Cases Test Plans Results Issues Insights Settings AI Chat No c…" at bounding box center [77, 437] width 154 height 874
click at [275, 496] on td "Custom" at bounding box center [281, 503] width 120 height 47
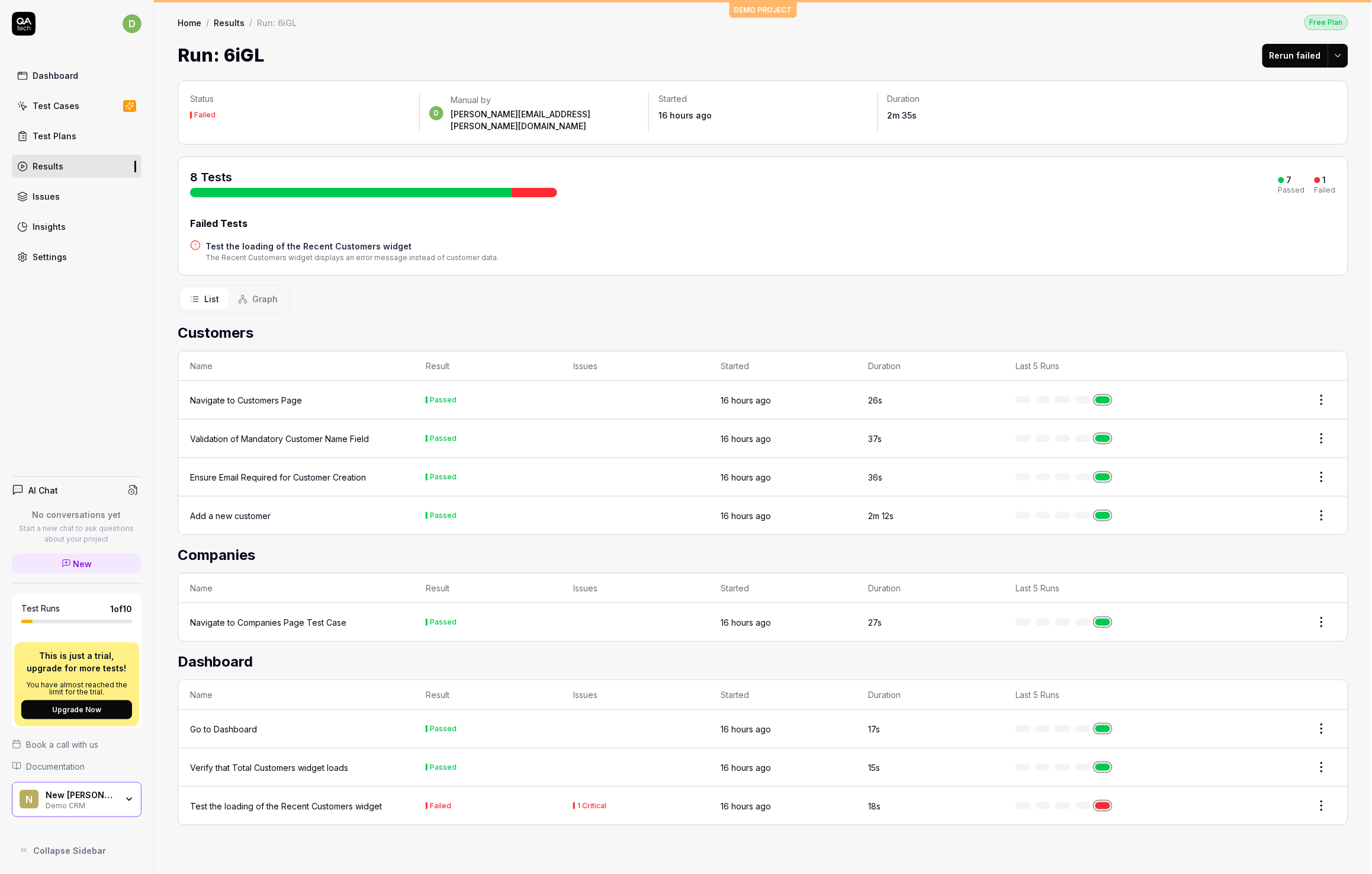
click at [275, 293] on span "Graph" at bounding box center [265, 299] width 26 height 12
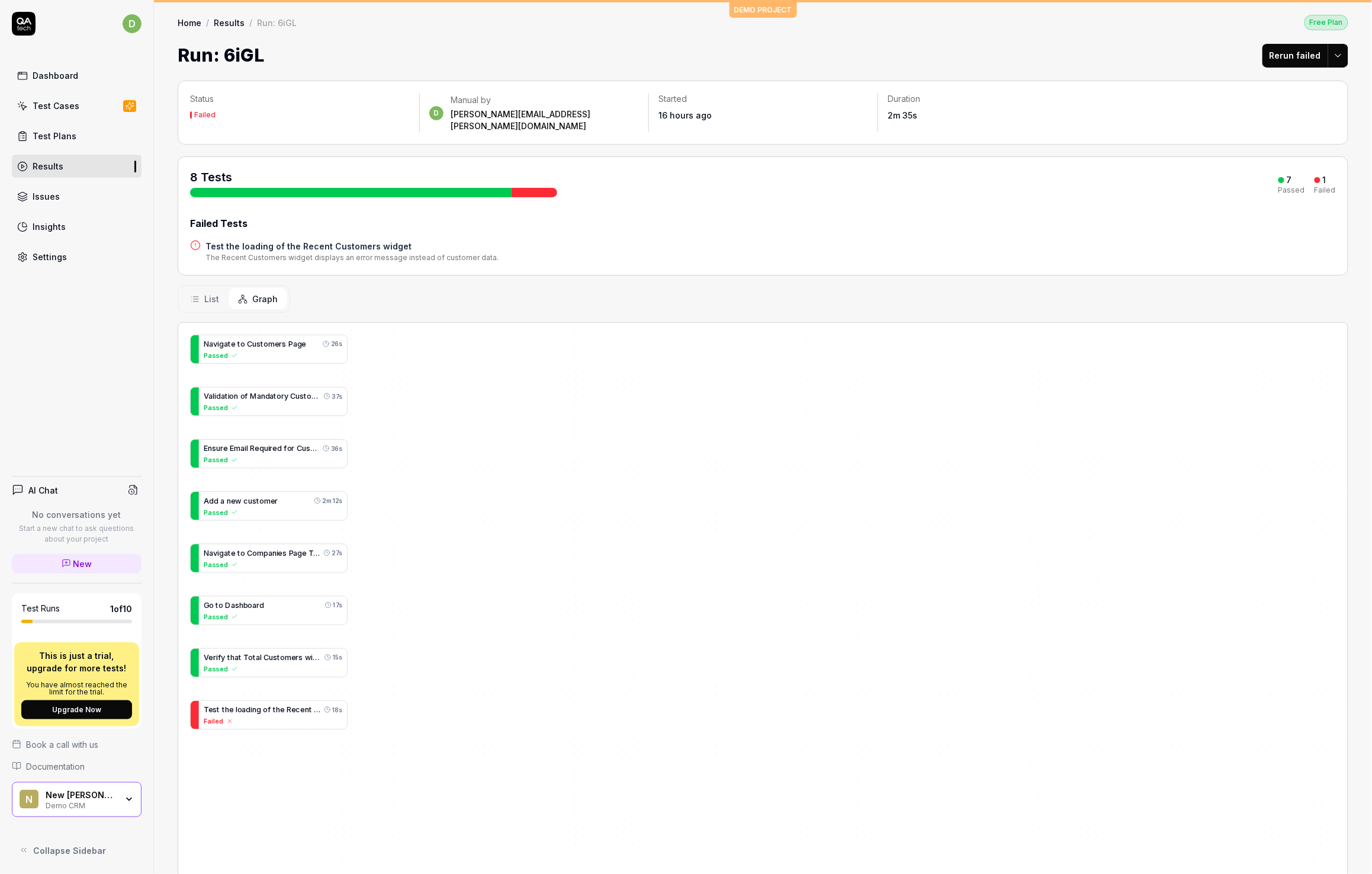
click at [210, 293] on span "List" at bounding box center [212, 299] width 15 height 12
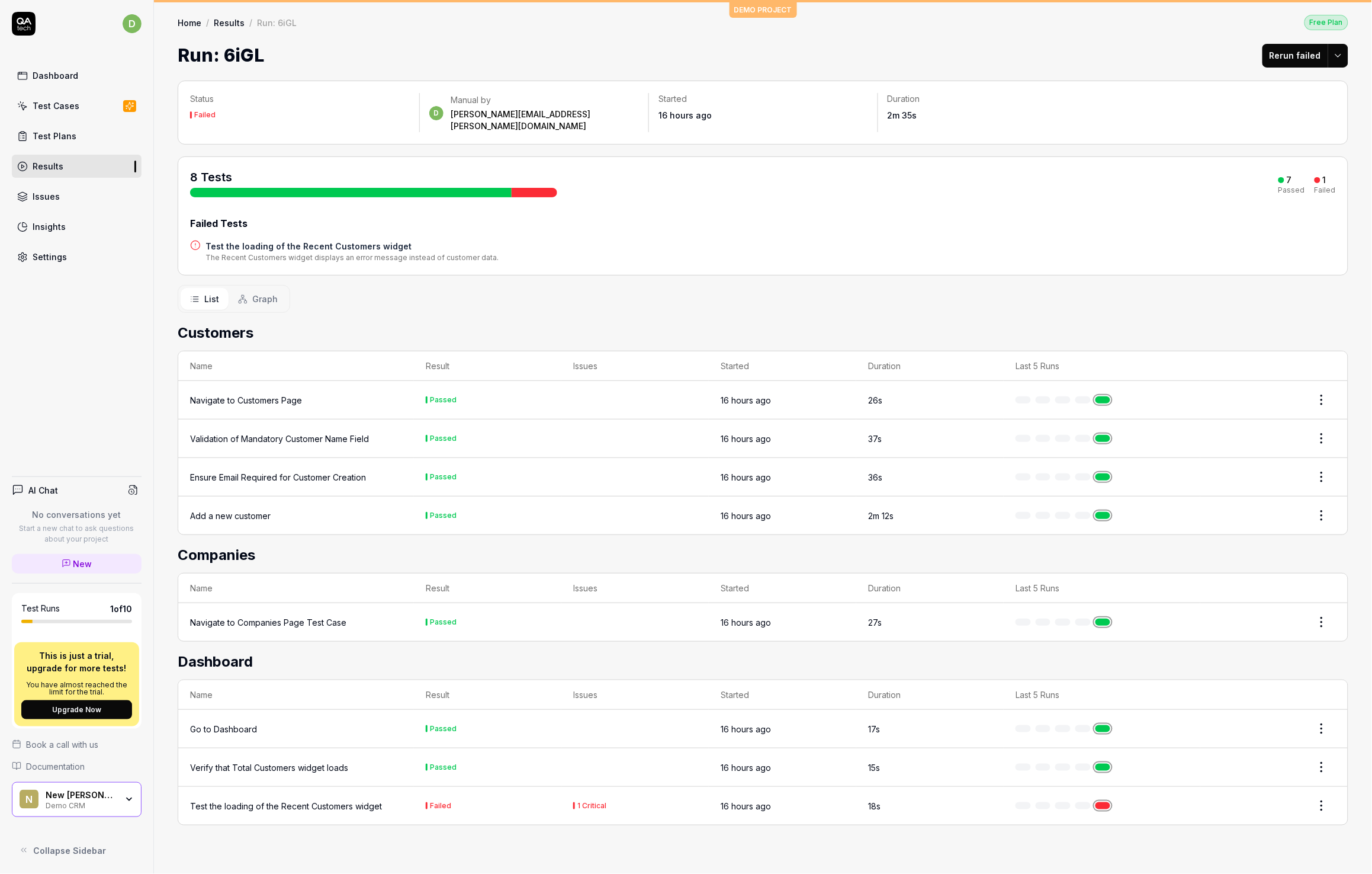
click at [45, 130] on div "Test Plans" at bounding box center [55, 136] width 44 height 12
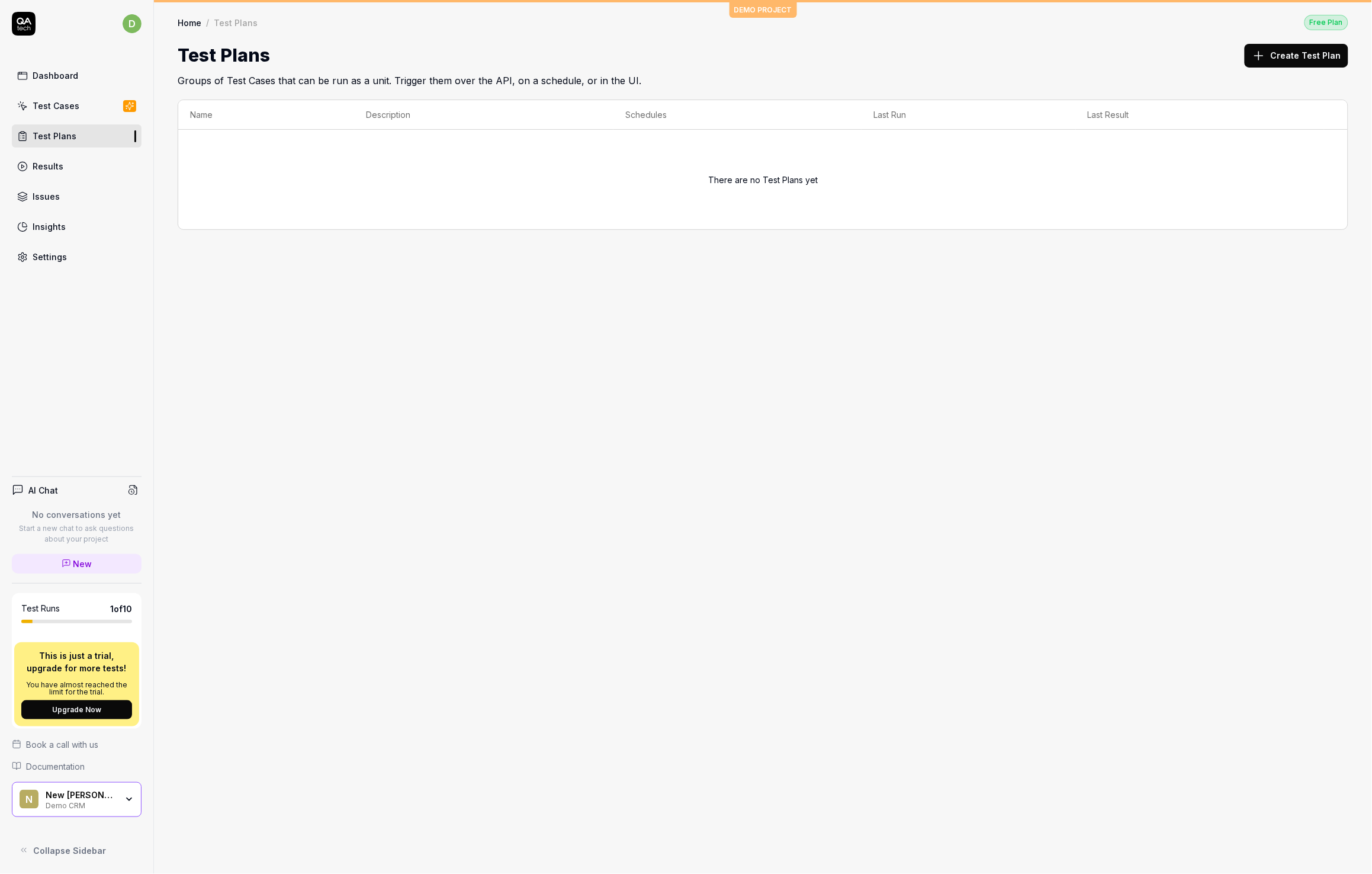
click at [83, 177] on link "Results" at bounding box center [77, 166] width 130 height 23
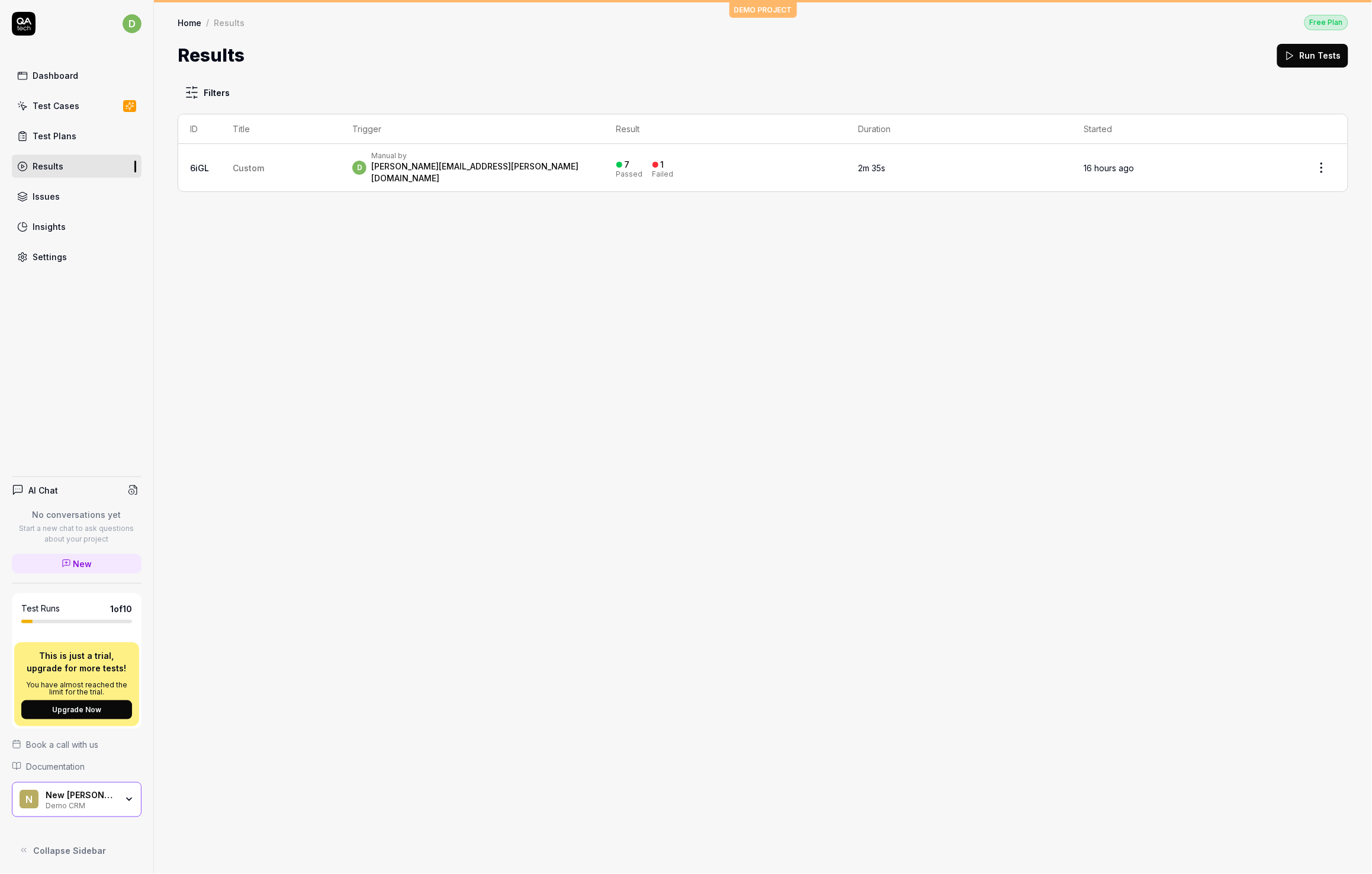
click at [68, 193] on link "Issues" at bounding box center [77, 196] width 130 height 23
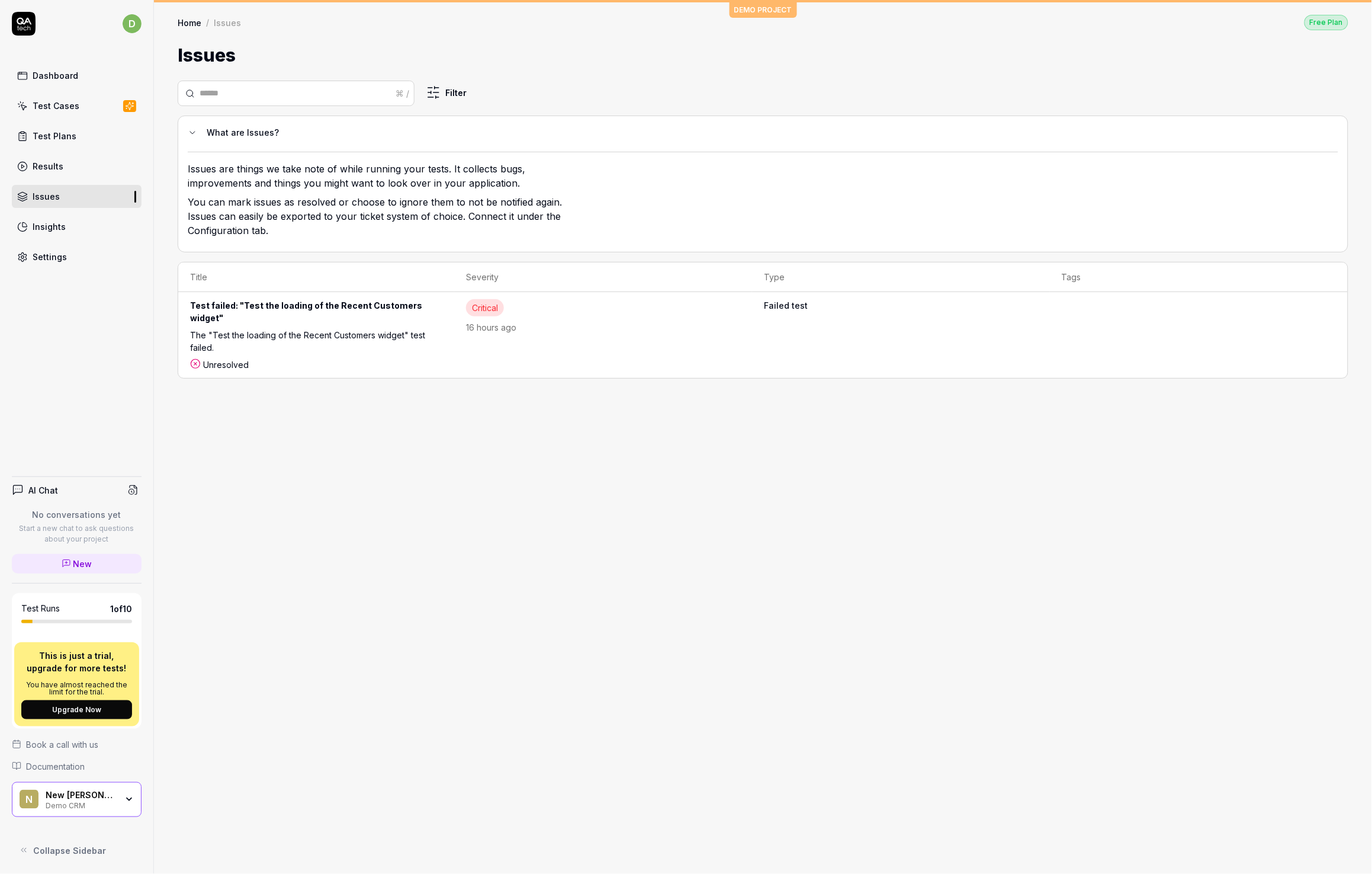
click at [515, 583] on div "⌘ / Filter What are Issues? Issues are things we take note of while running you…" at bounding box center [763, 471] width 1218 height 805
click at [61, 111] on div "Test Cases" at bounding box center [56, 105] width 47 height 12
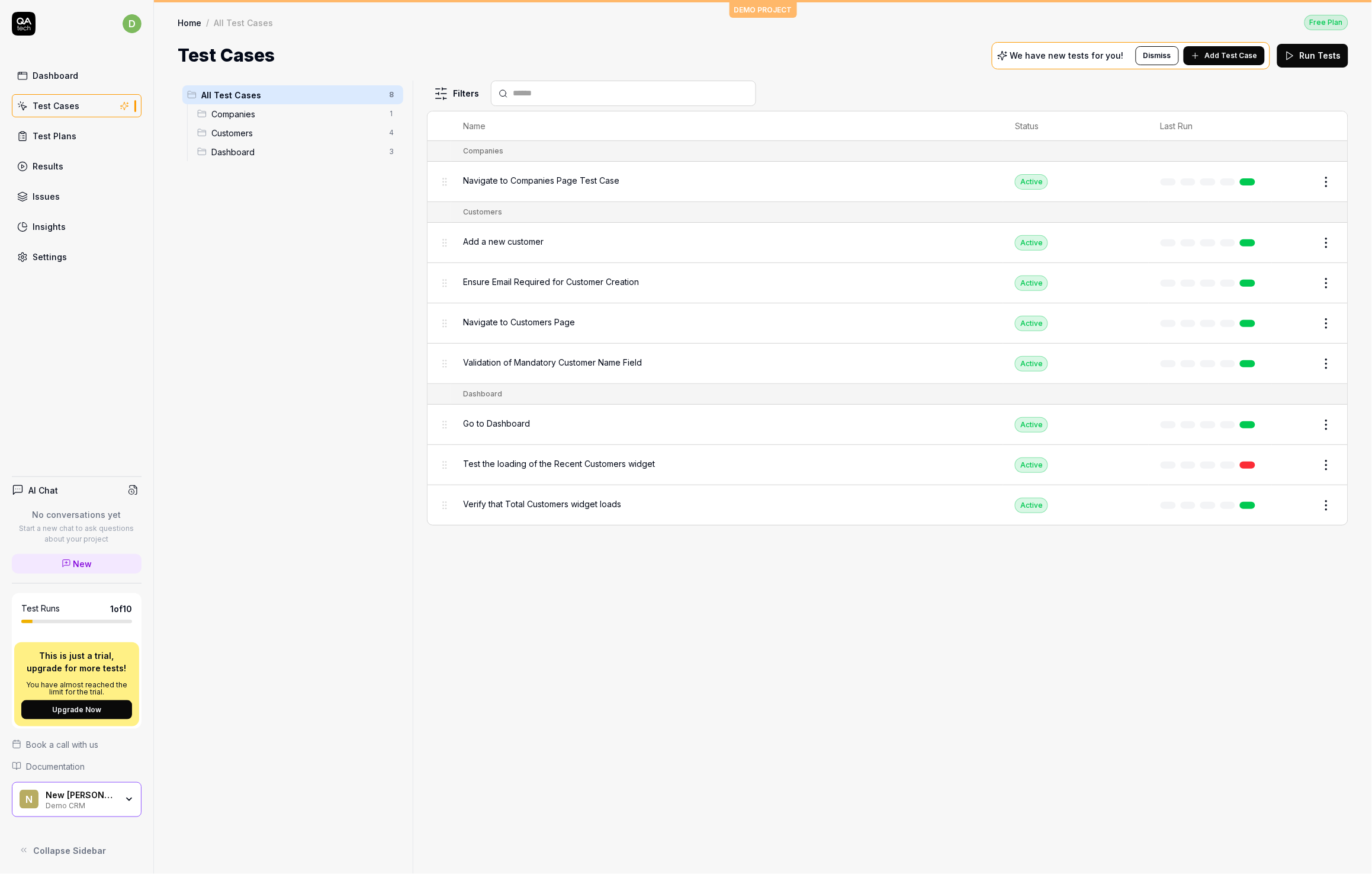
click at [488, 180] on span "Navigate to Companies Page Test Case" at bounding box center [542, 181] width 156 height 12
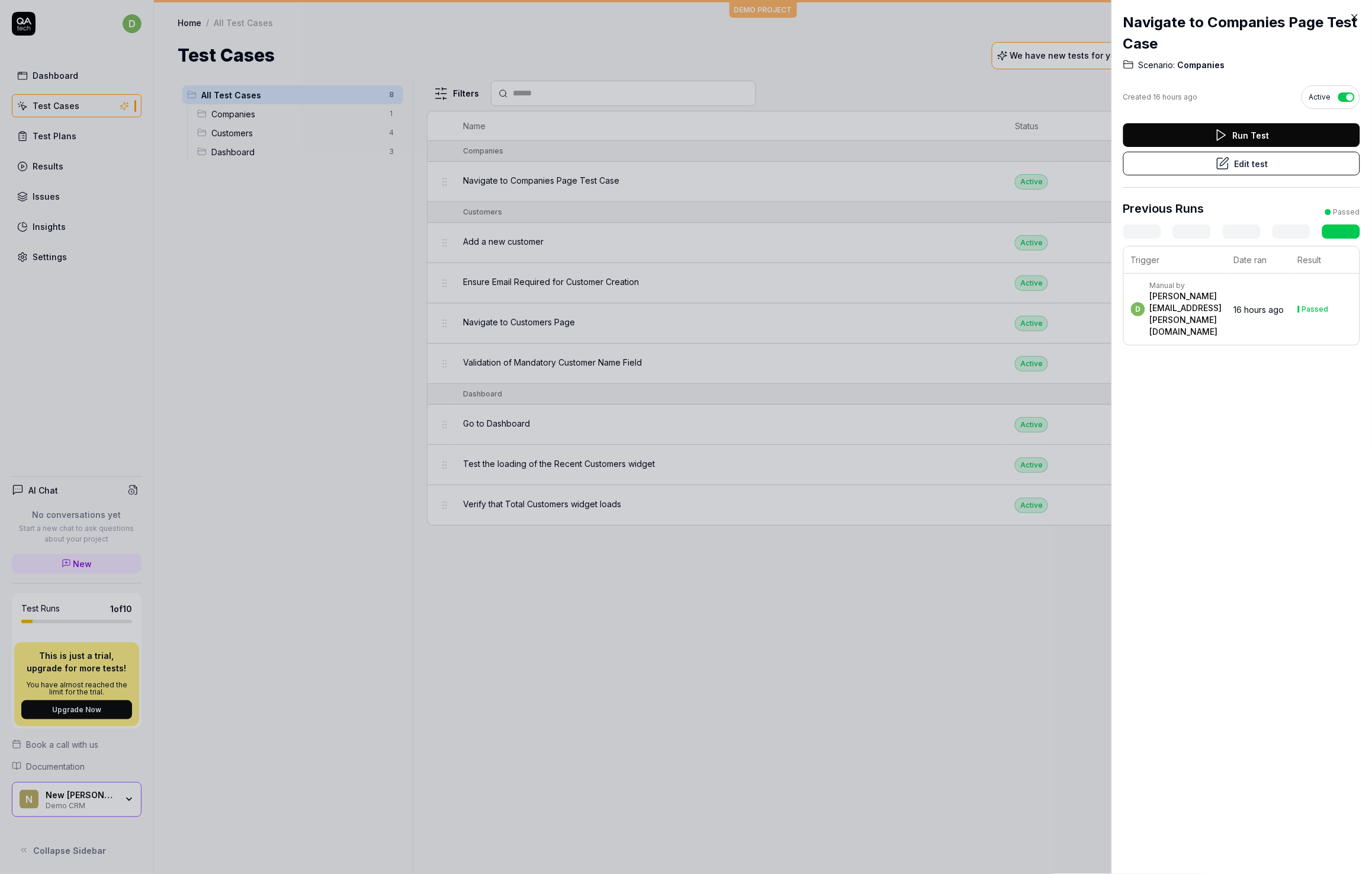
click at [1166, 445] on div "Navigate to Companies Page Test Case Scenario: Companies Created 16 hours ago A…" at bounding box center [1242, 437] width 261 height 874
click at [1197, 280] on td "d Manual by [PERSON_NAME][EMAIL_ADDRESS][PERSON_NAME][DOMAIN_NAME]" at bounding box center [1176, 310] width 103 height 71
